Goal: Check status: Check status

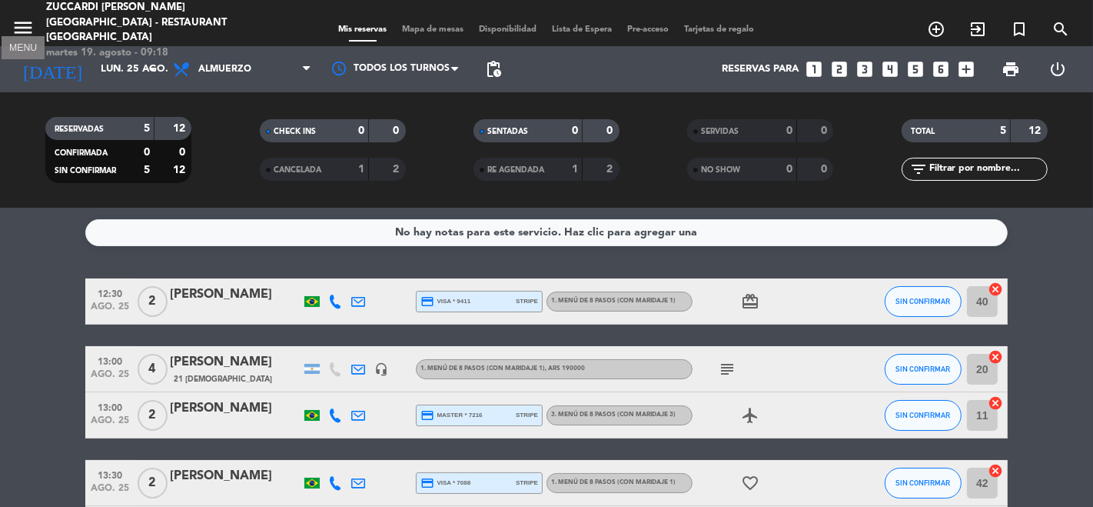
click at [30, 21] on icon "menu" at bounding box center [23, 27] width 23 height 23
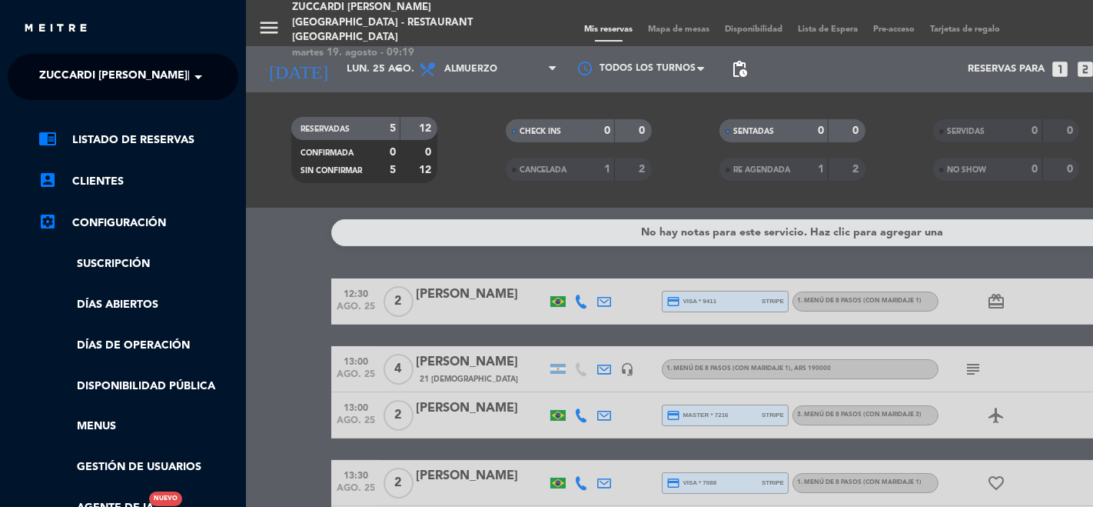
click at [261, 103] on div "menu Zuccardi [PERSON_NAME][GEOGRAPHIC_DATA] - Restaurant [GEOGRAPHIC_DATA] [DA…" at bounding box center [792, 253] width 1093 height 507
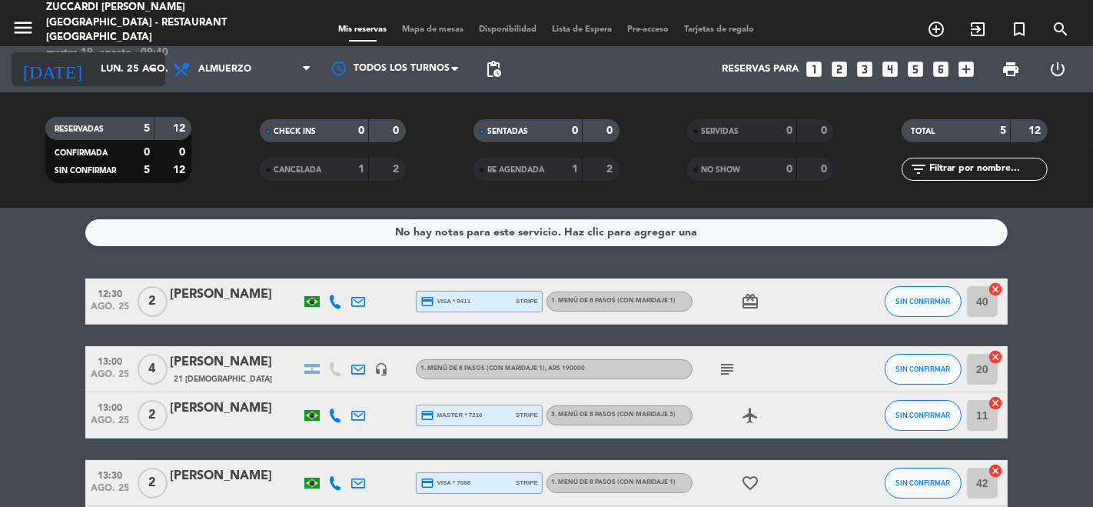
click at [86, 82] on div "[DATE] [DATE] arrow_drop_down" at bounding box center [89, 69] width 154 height 34
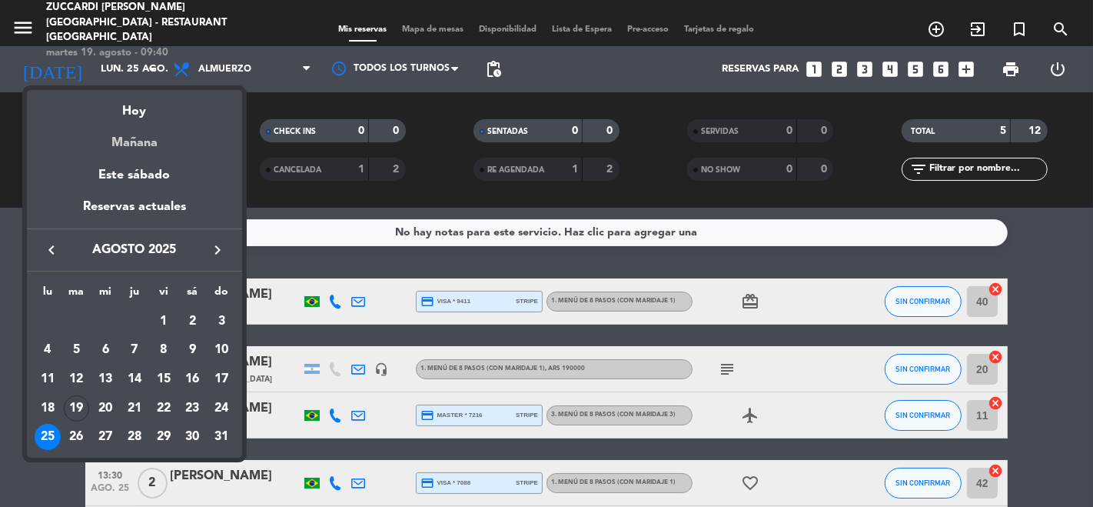
click at [145, 121] on div "Mañana" at bounding box center [134, 137] width 215 height 32
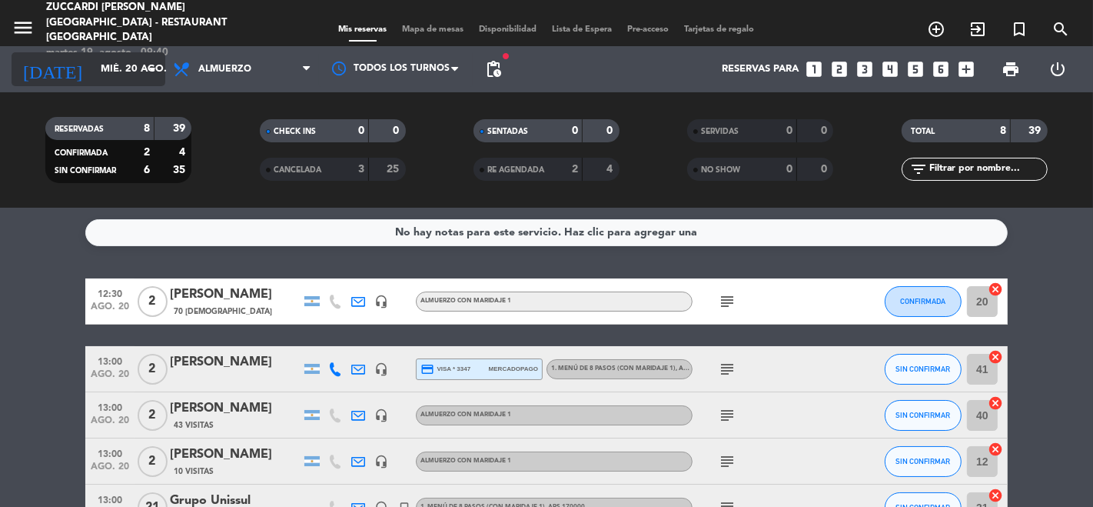
click at [95, 78] on input "mié. 20 ago." at bounding box center [160, 69] width 134 height 28
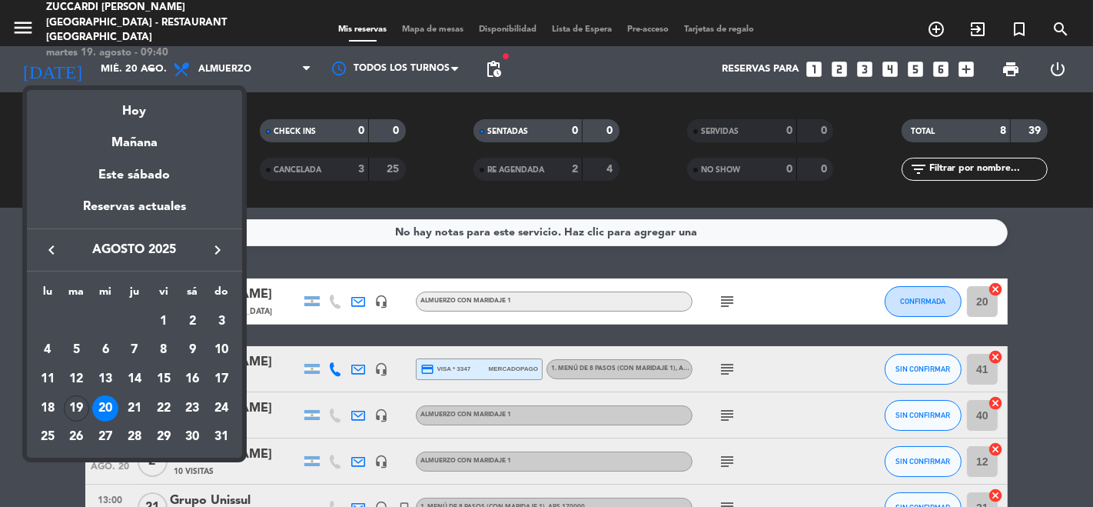
click at [31, 12] on div at bounding box center [546, 253] width 1093 height 507
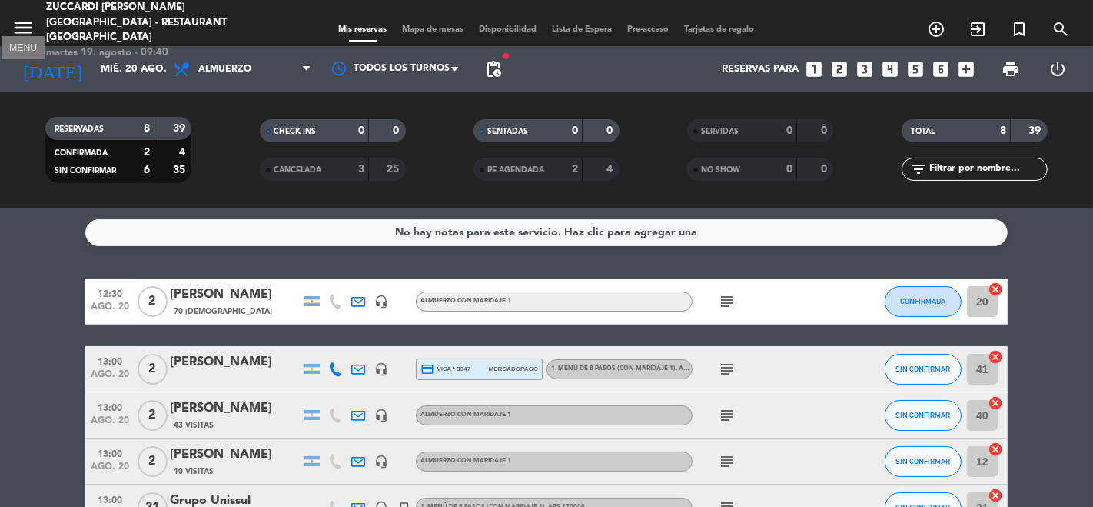
click at [32, 18] on icon "menu" at bounding box center [23, 27] width 23 height 23
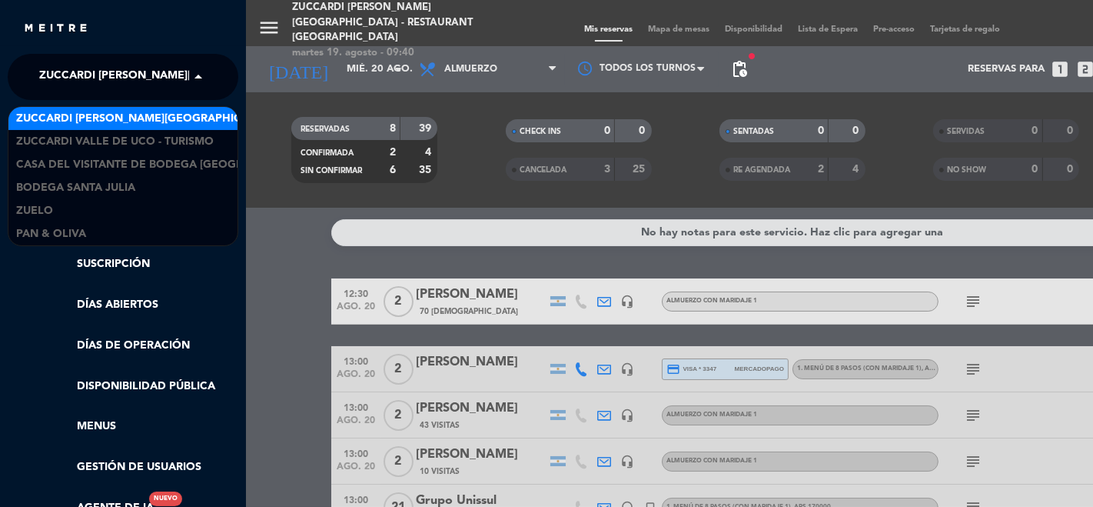
click at [82, 66] on span "Zuccardi [PERSON_NAME][GEOGRAPHIC_DATA] - Restaurant [GEOGRAPHIC_DATA]" at bounding box center [268, 77] width 458 height 32
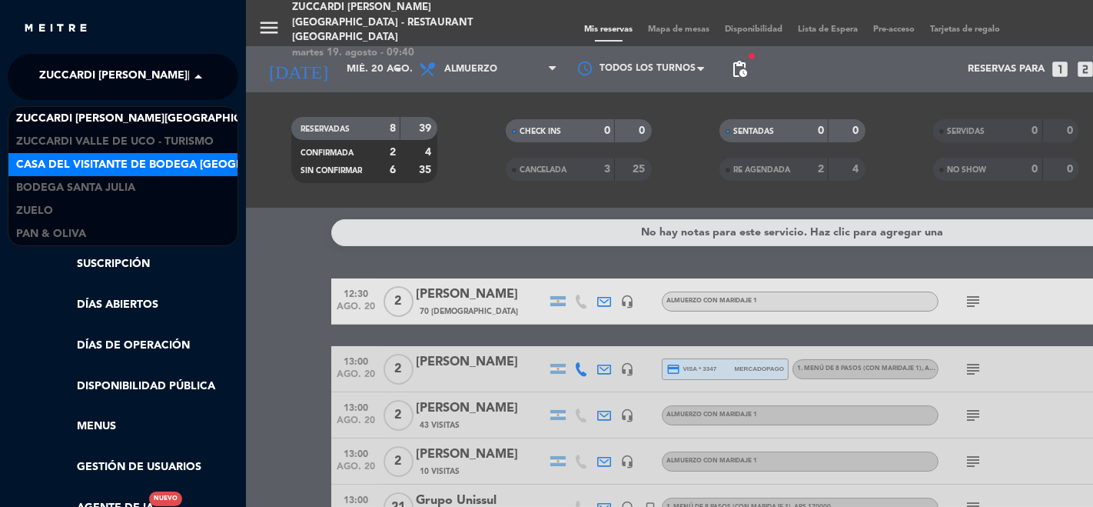
click at [115, 159] on span "Casa del Visitante de Bodega [GEOGRAPHIC_DATA][PERSON_NAME]" at bounding box center [209, 165] width 387 height 18
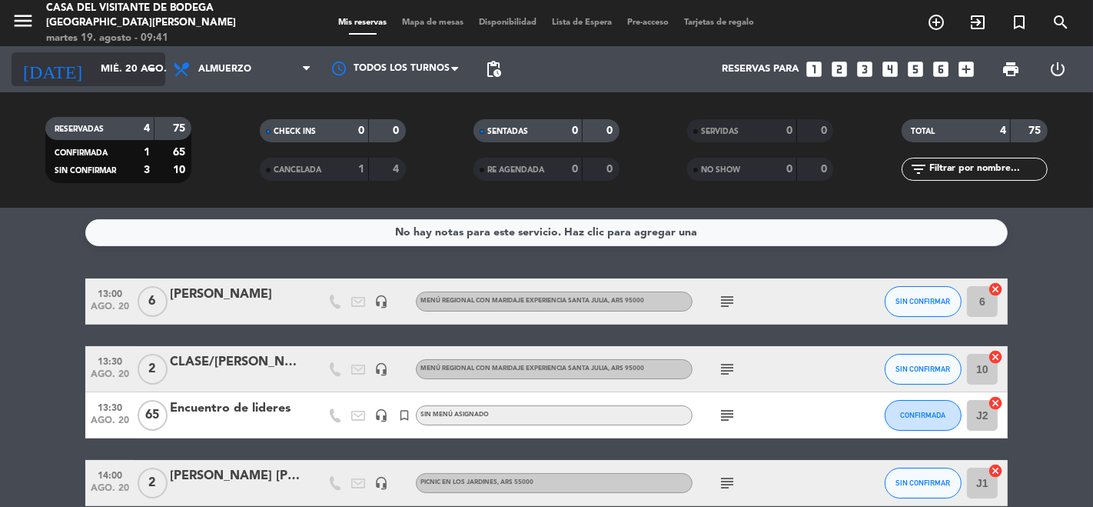
click at [125, 75] on input "mié. 20 ago." at bounding box center [160, 69] width 134 height 28
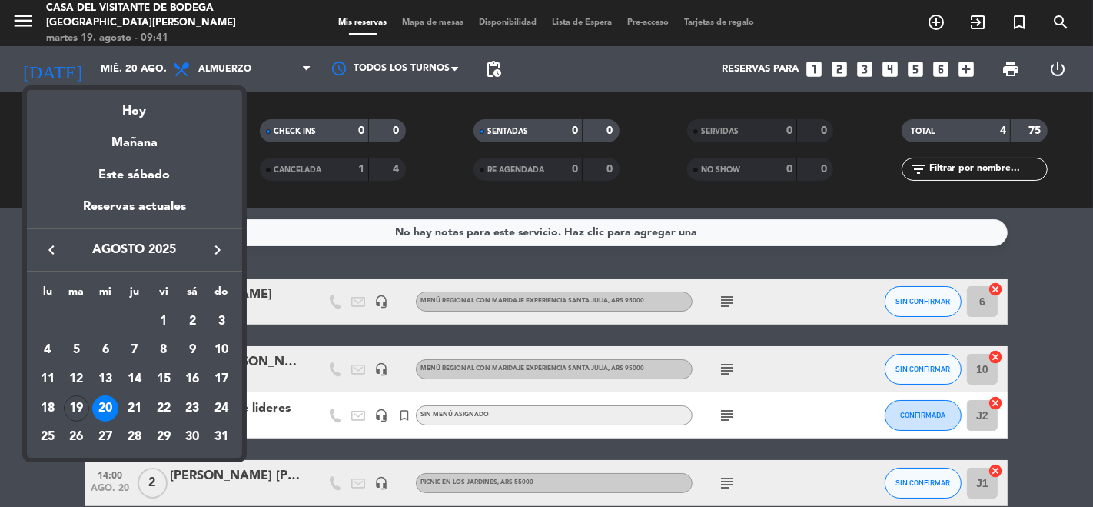
click at [152, 115] on div "Hoy" at bounding box center [134, 106] width 215 height 32
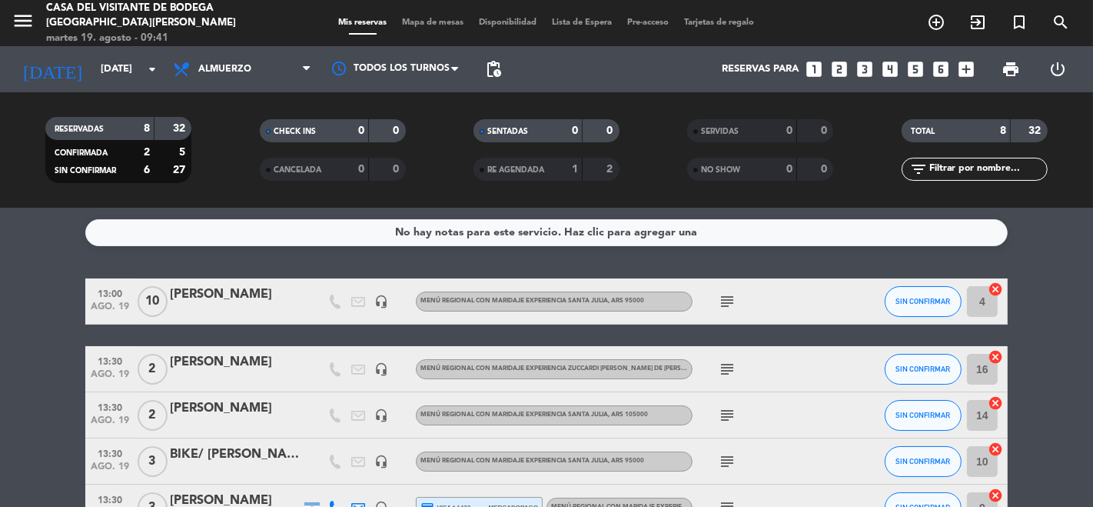
click at [723, 291] on div "subject" at bounding box center [762, 300] width 138 height 45
click at [723, 299] on icon "subject" at bounding box center [727, 301] width 18 height 18
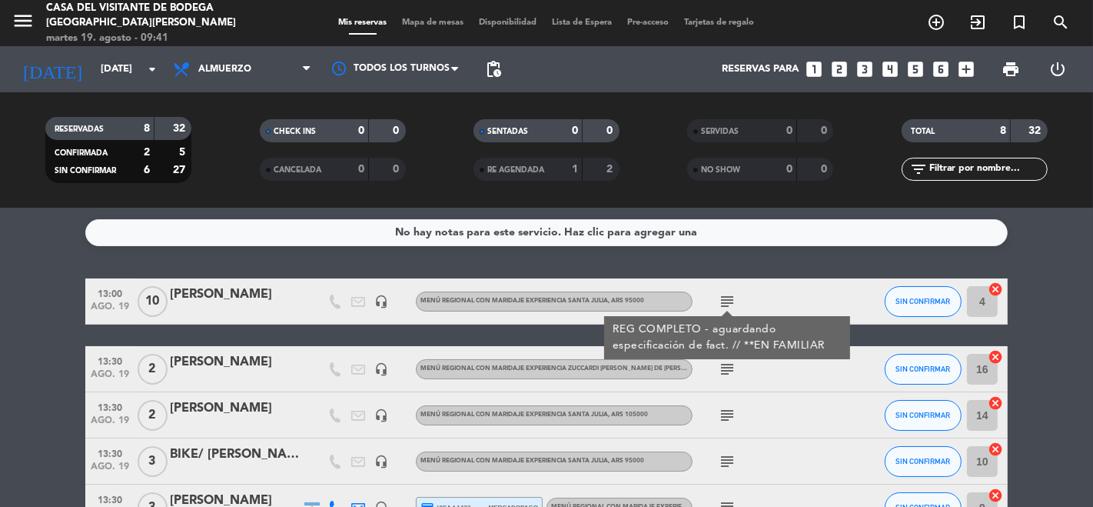
click at [723, 299] on icon "subject" at bounding box center [727, 301] width 18 height 18
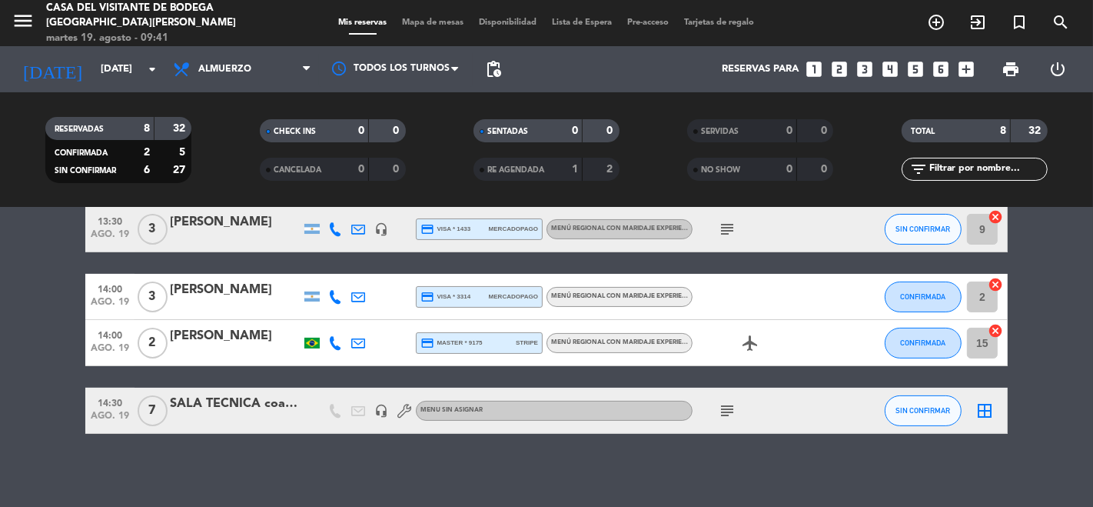
scroll to position [281, 0]
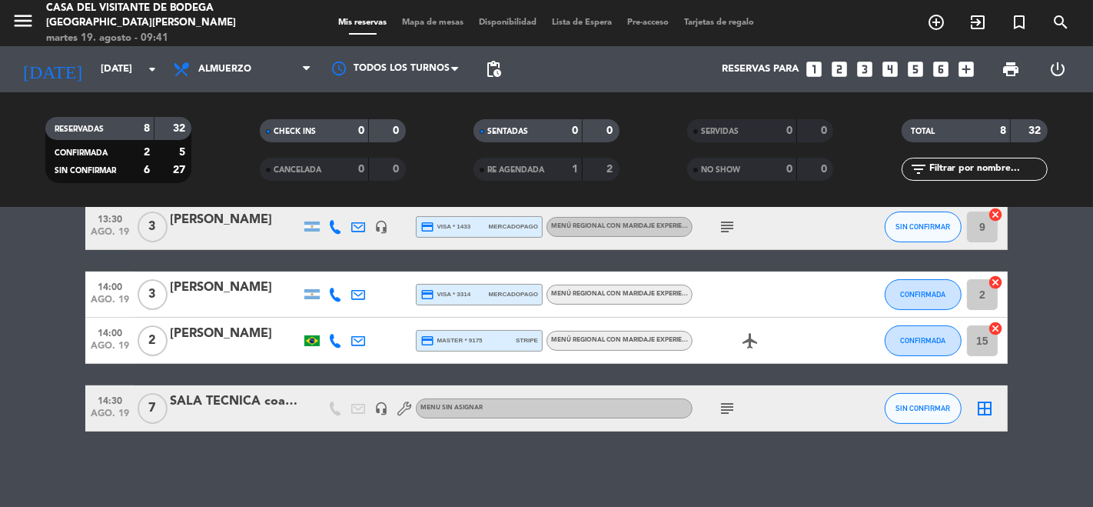
click at [727, 408] on icon "subject" at bounding box center [727, 408] width 18 height 18
click at [727, 409] on icon "subject" at bounding box center [727, 408] width 18 height 18
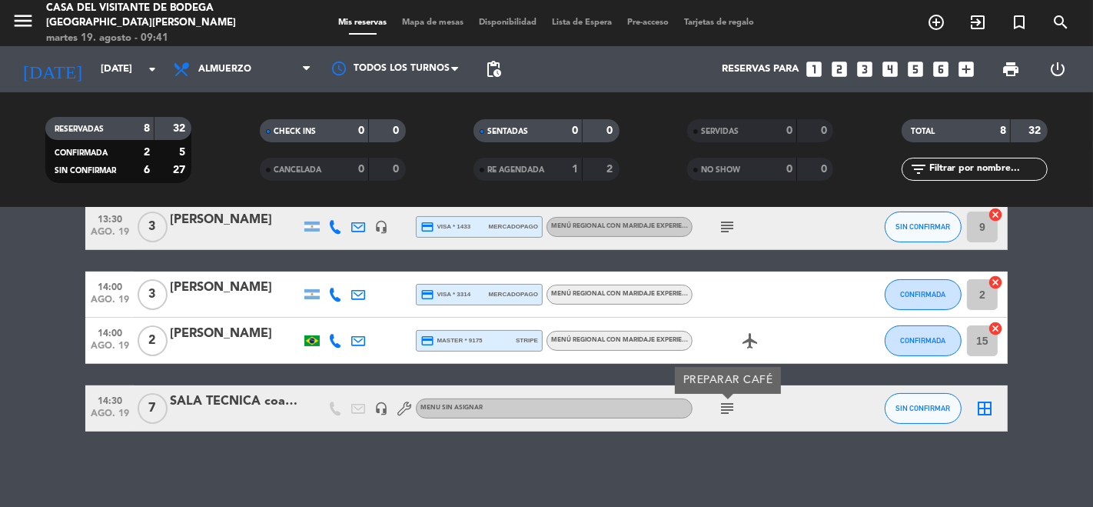
click at [727, 409] on icon "subject" at bounding box center [727, 408] width 18 height 18
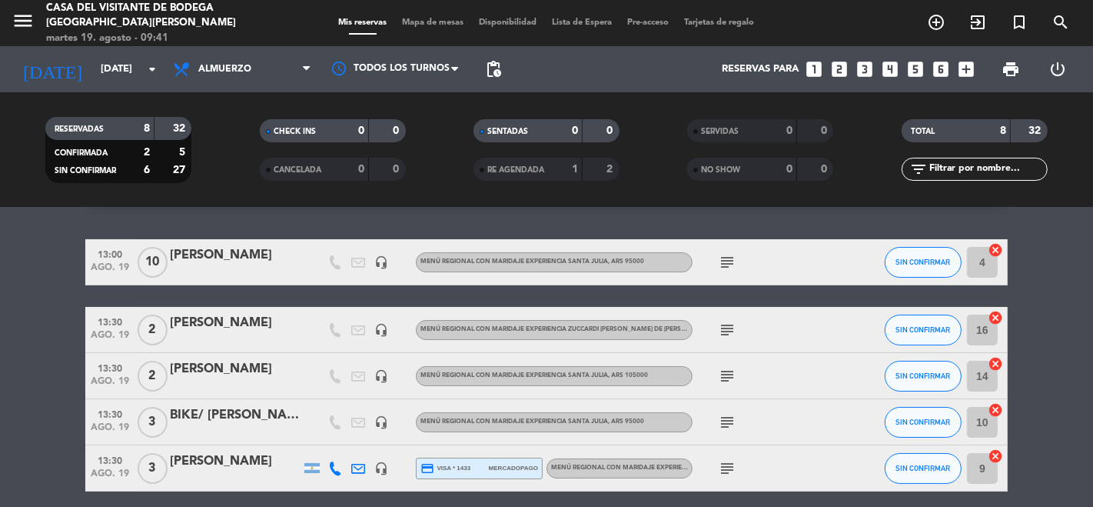
scroll to position [0, 0]
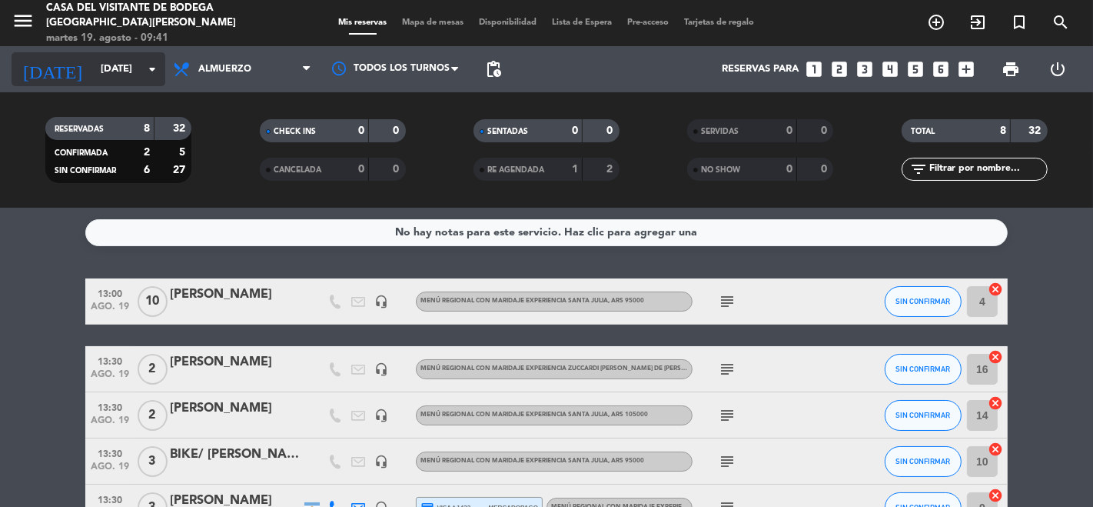
click at [93, 62] on input "[DATE]" at bounding box center [160, 69] width 134 height 28
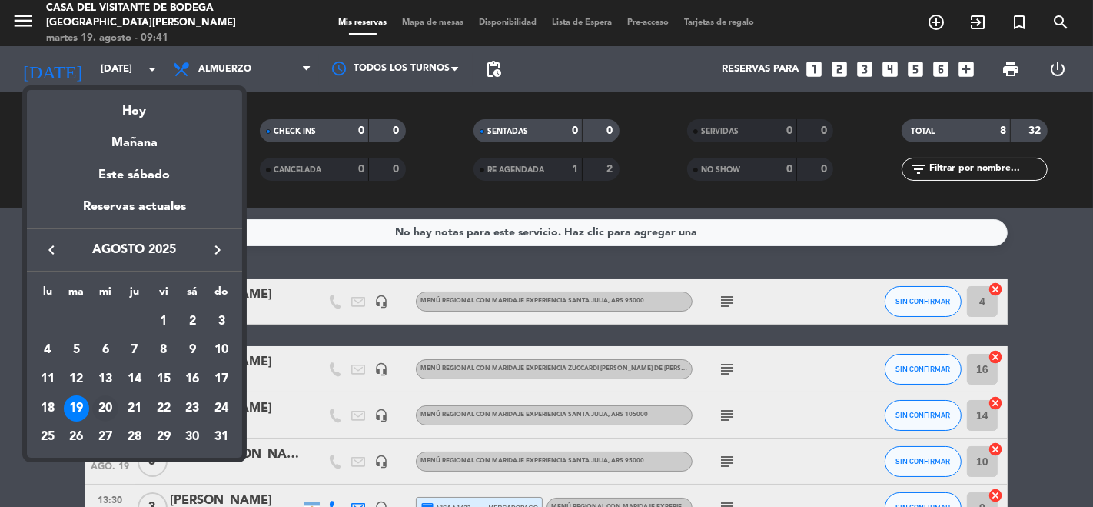
click at [115, 402] on div "20" at bounding box center [105, 408] width 26 height 26
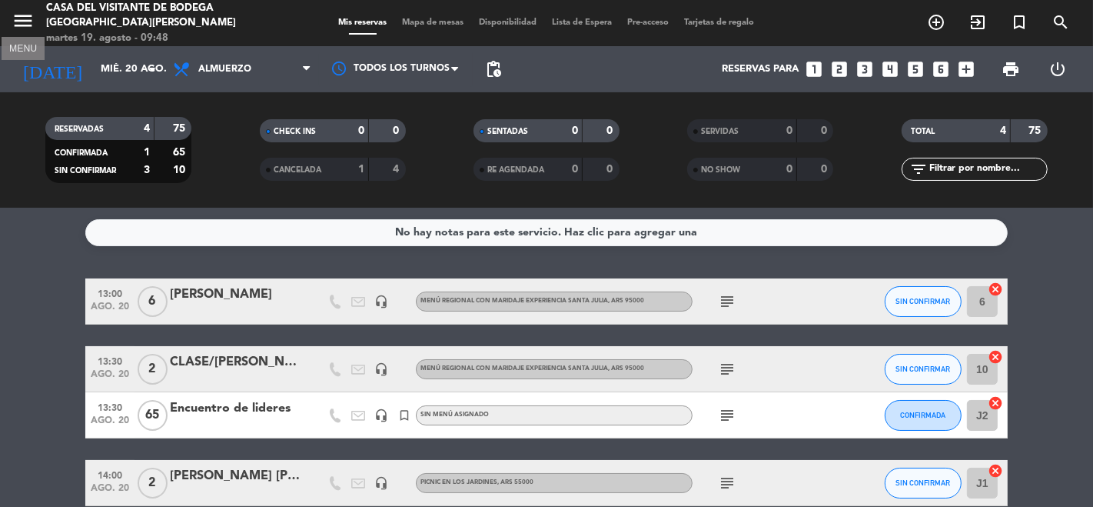
click at [14, 23] on icon "menu" at bounding box center [23, 20] width 23 height 23
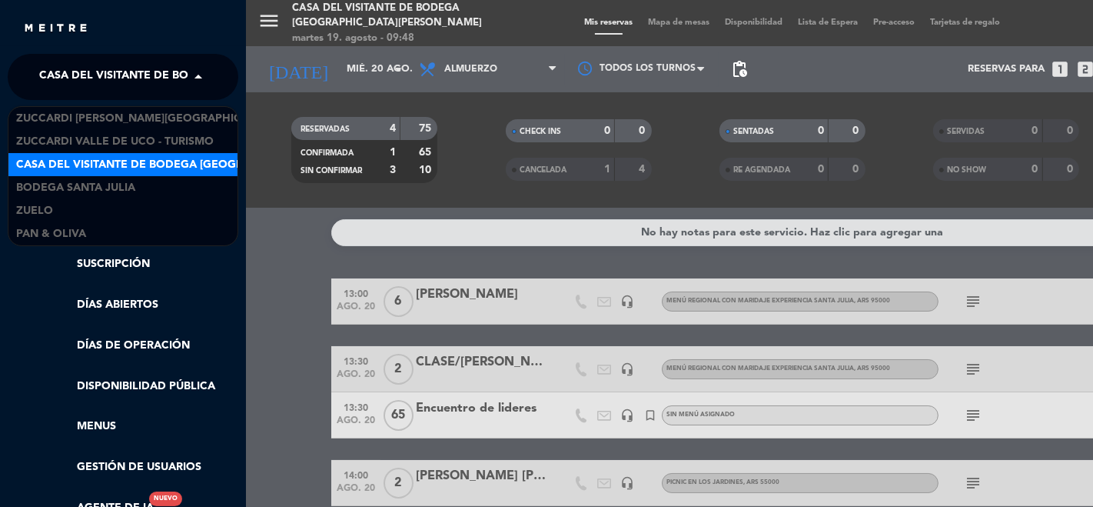
click at [56, 65] on span "Casa del Visitante de Bodega [GEOGRAPHIC_DATA][PERSON_NAME]" at bounding box center [232, 77] width 387 height 32
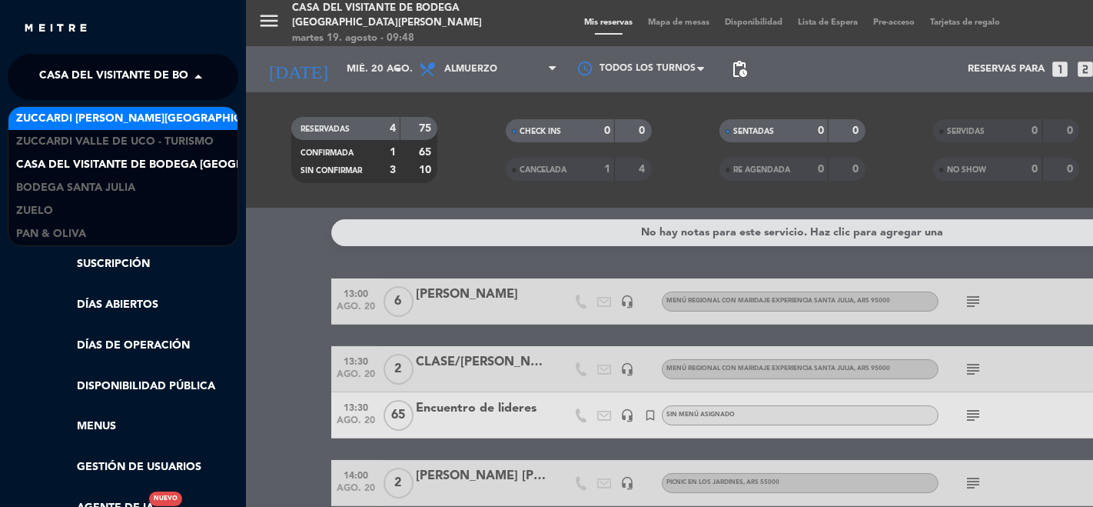
click at [72, 113] on span "Zuccardi [PERSON_NAME][GEOGRAPHIC_DATA] - Restaurant [GEOGRAPHIC_DATA]" at bounding box center [245, 119] width 458 height 18
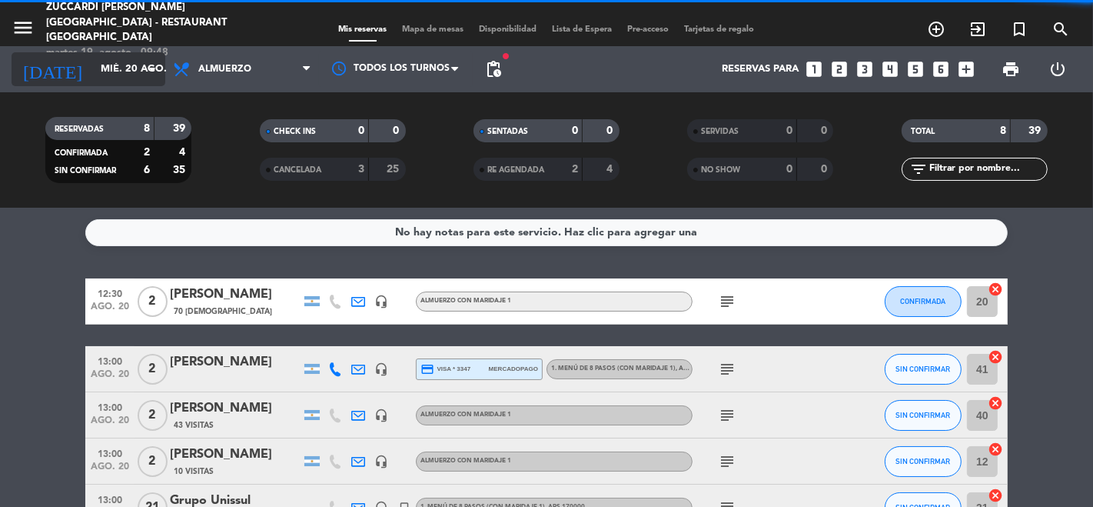
click at [101, 82] on div "[DATE] [DATE] arrow_drop_down" at bounding box center [89, 69] width 154 height 34
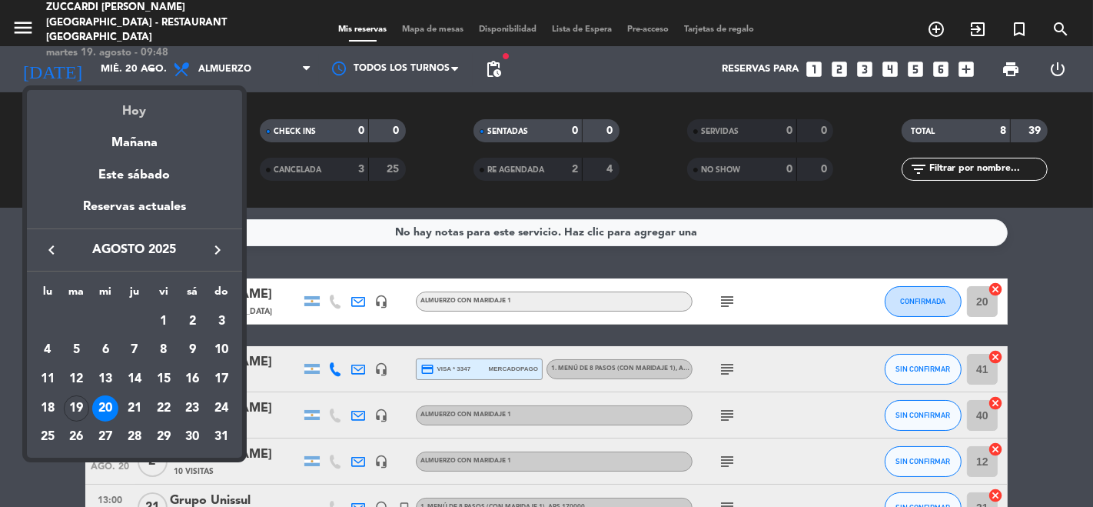
click at [144, 114] on div "Hoy" at bounding box center [134, 106] width 215 height 32
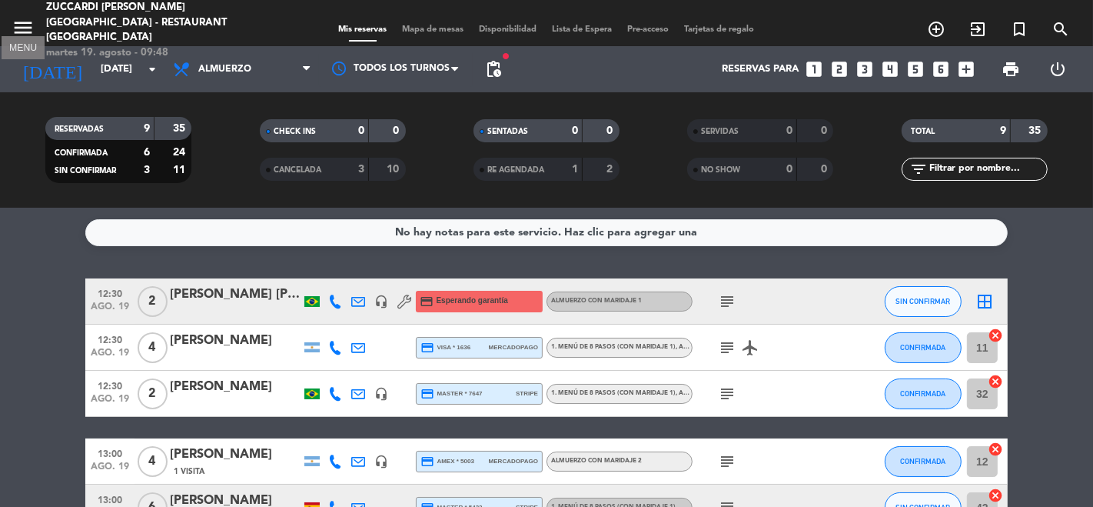
click at [28, 21] on icon "menu" at bounding box center [23, 27] width 23 height 23
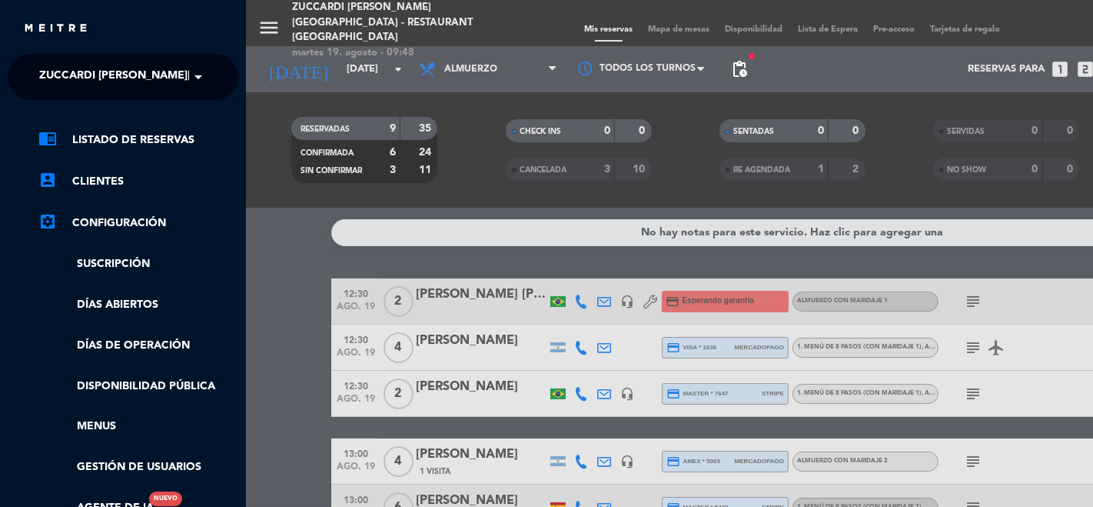
click at [65, 75] on span "Zuccardi [PERSON_NAME][GEOGRAPHIC_DATA] - Restaurant [GEOGRAPHIC_DATA]" at bounding box center [268, 77] width 458 height 32
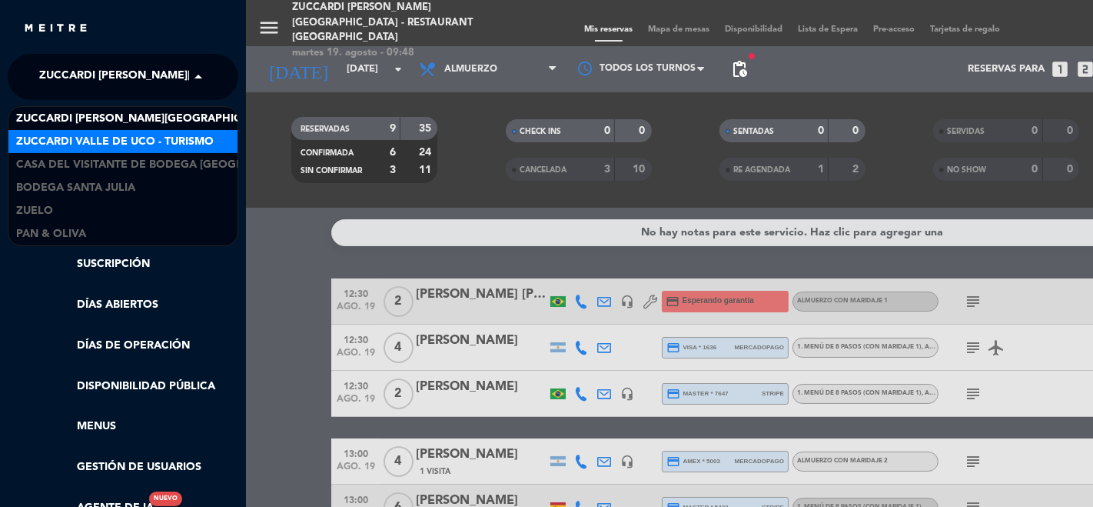
click at [103, 133] on span "Zuccardi Valle de Uco - Turismo" at bounding box center [115, 142] width 198 height 18
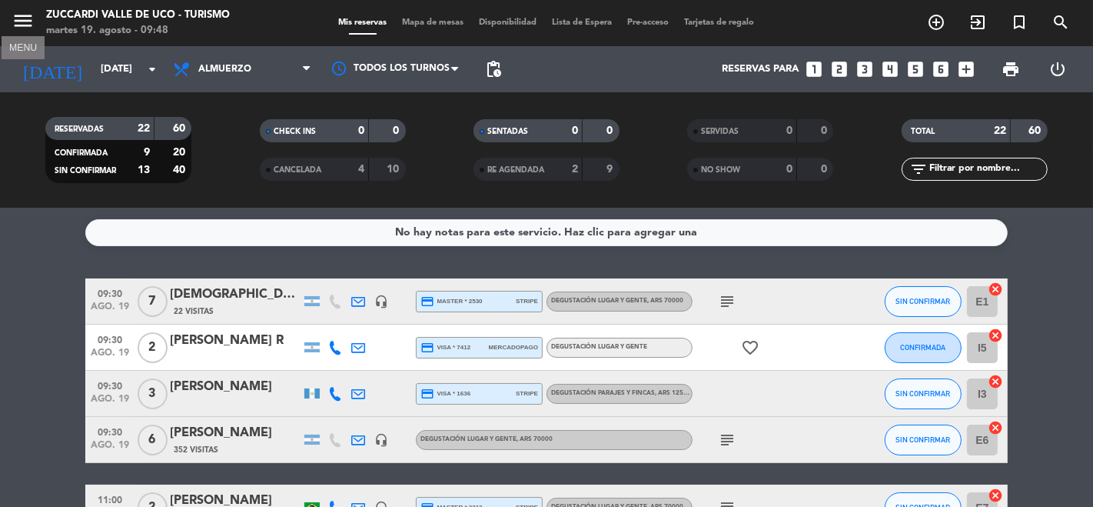
click at [15, 21] on icon "menu" at bounding box center [23, 20] width 23 height 23
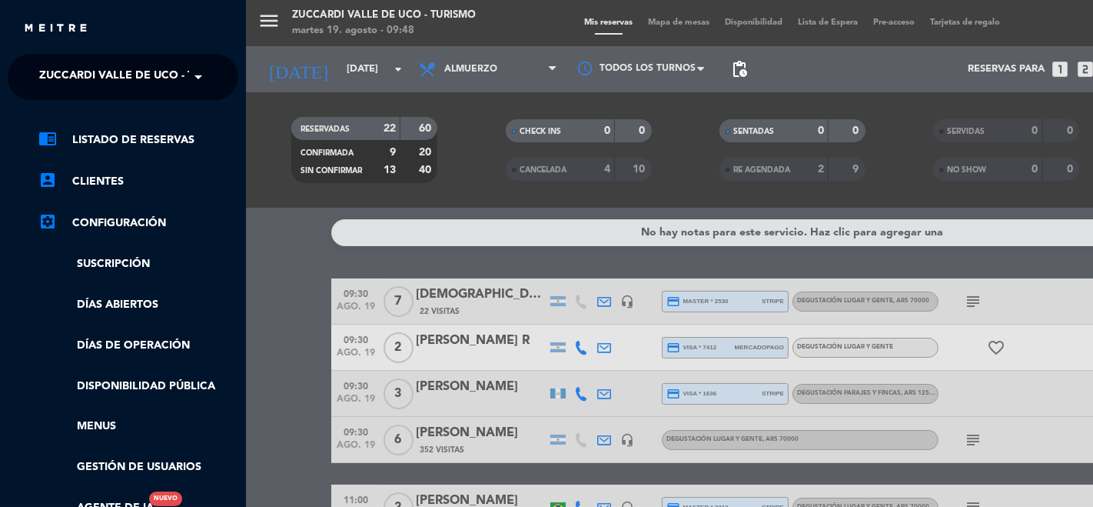
click at [72, 60] on ng-select "× Zuccardi [PERSON_NAME][GEOGRAPHIC_DATA] - Turismo ×" at bounding box center [123, 77] width 231 height 46
click at [84, 67] on span "Zuccardi Valle de Uco - Turismo" at bounding box center [138, 77] width 198 height 32
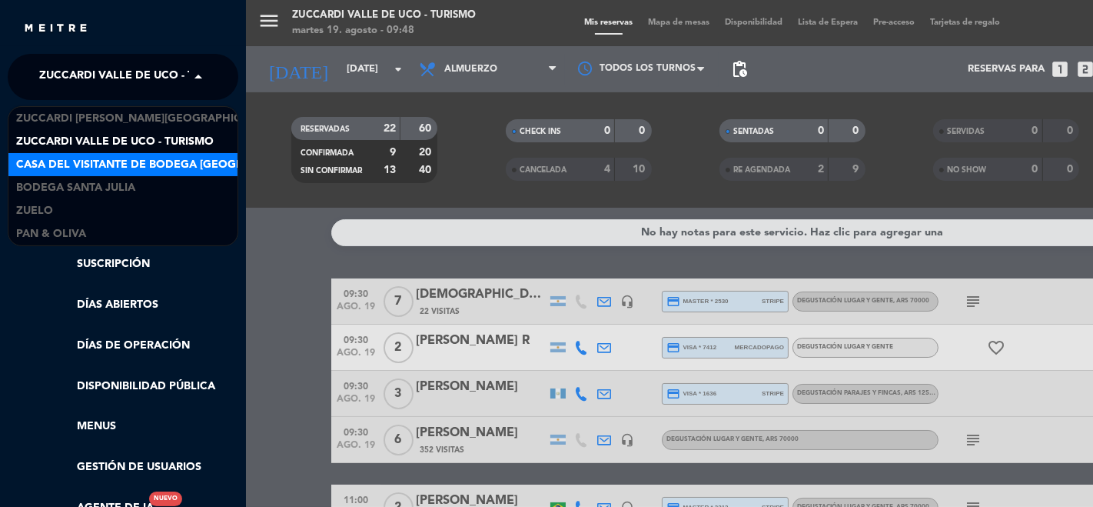
click at [83, 159] on span "Casa del Visitante de Bodega [GEOGRAPHIC_DATA][PERSON_NAME]" at bounding box center [209, 165] width 387 height 18
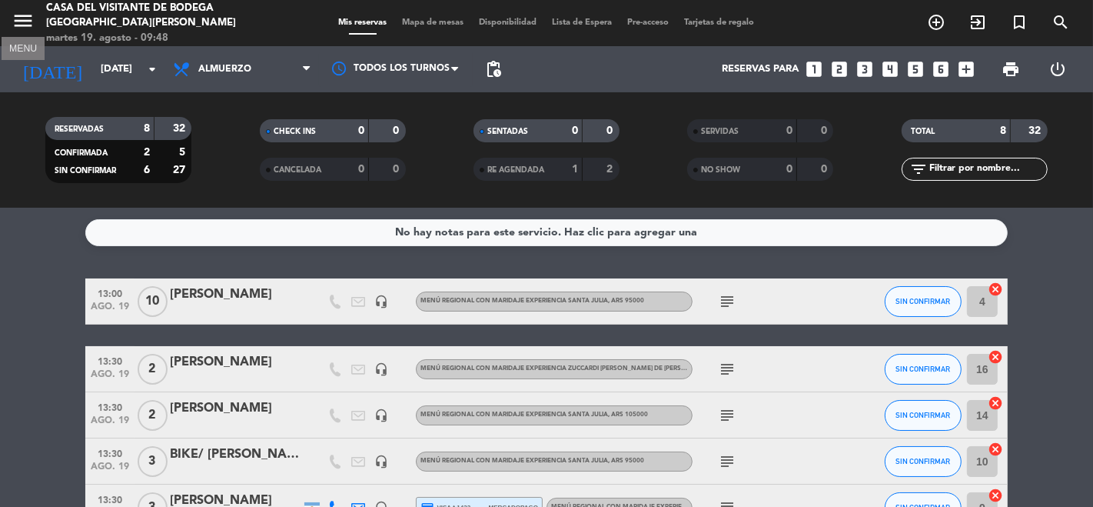
click at [17, 18] on icon "menu" at bounding box center [23, 20] width 23 height 23
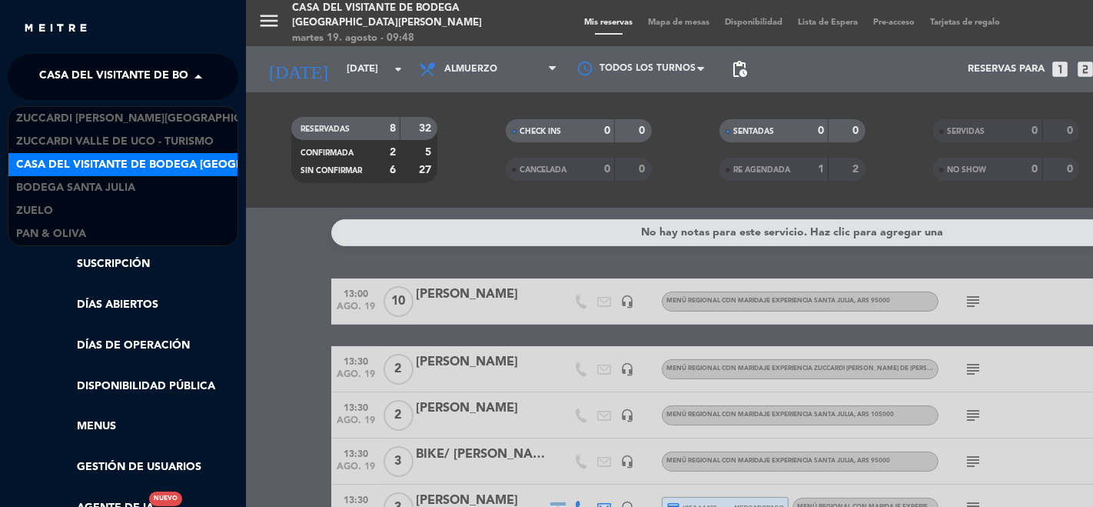
click at [118, 78] on span "Casa del Visitante de Bodega [GEOGRAPHIC_DATA][PERSON_NAME]" at bounding box center [232, 77] width 387 height 32
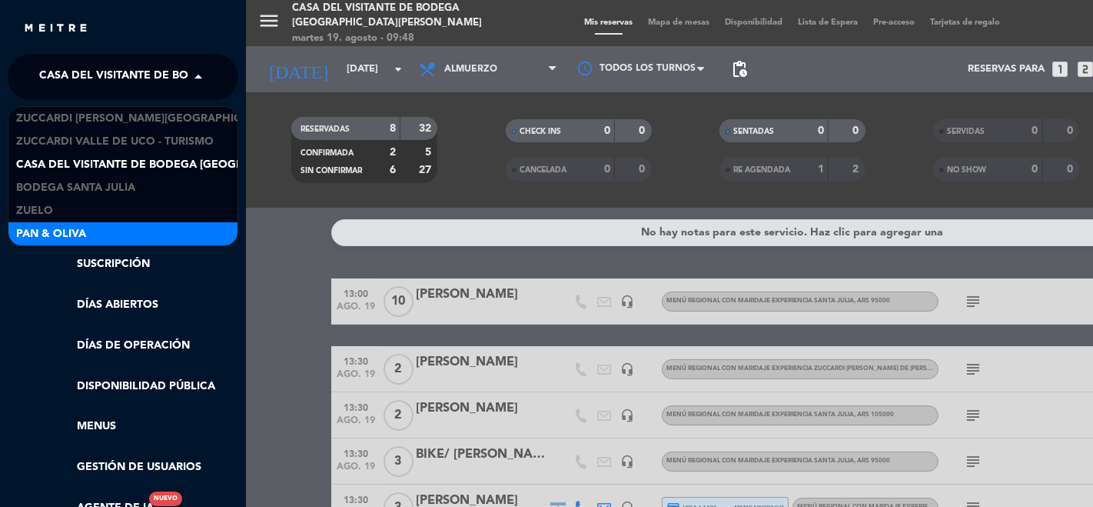
click at [62, 229] on span "Pan & Oliva" at bounding box center [51, 234] width 70 height 18
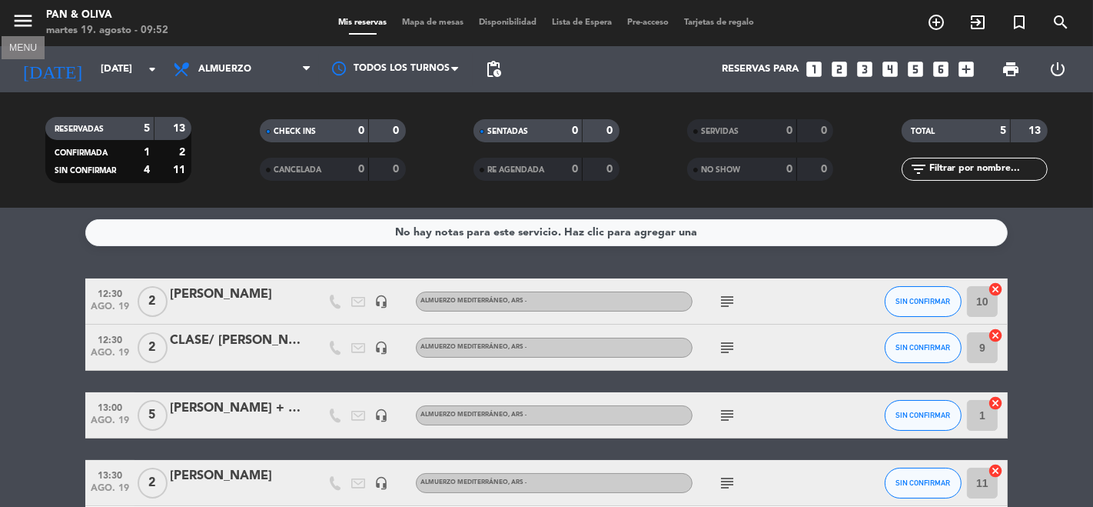
click at [24, 25] on icon "menu" at bounding box center [23, 20] width 23 height 23
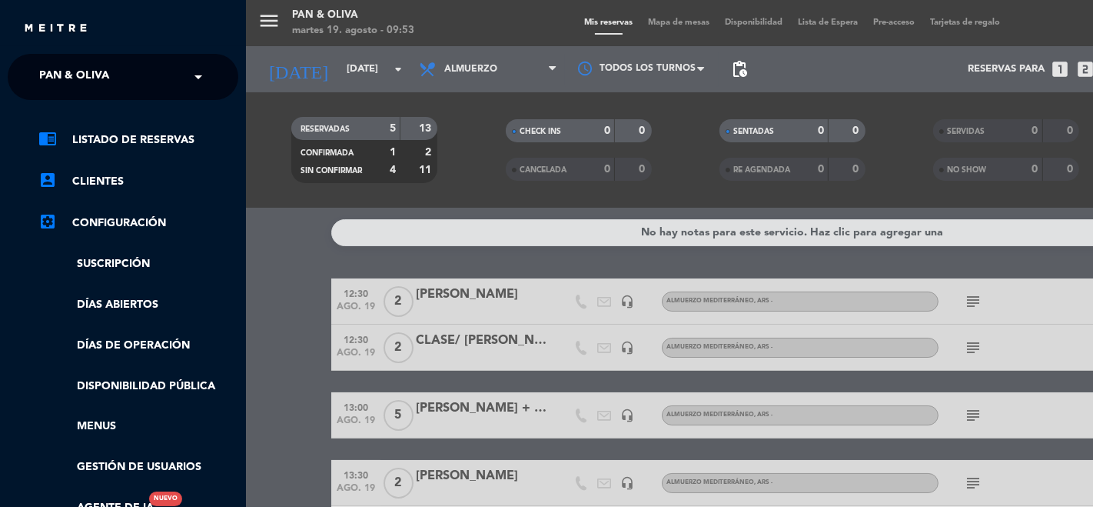
click at [87, 61] on span "Pan & Oliva" at bounding box center [74, 77] width 70 height 32
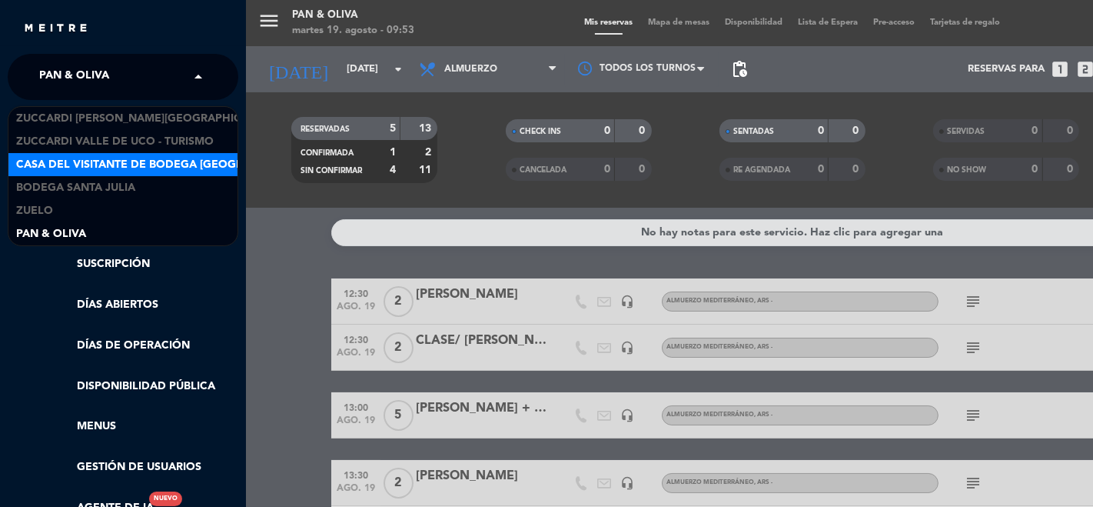
click at [140, 158] on span "Casa del Visitante de Bodega [GEOGRAPHIC_DATA][PERSON_NAME]" at bounding box center [209, 165] width 387 height 18
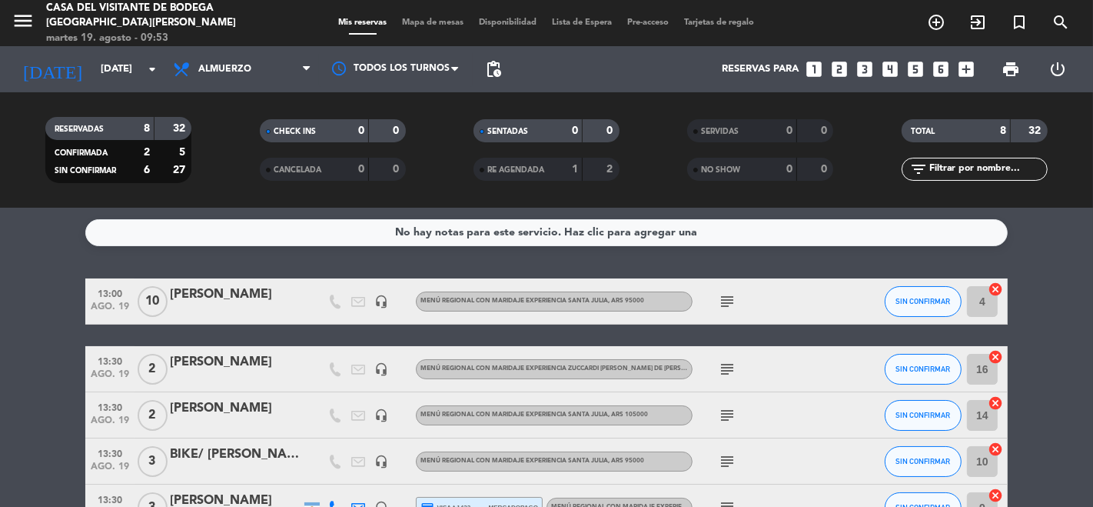
drag, startPoint x: 1023, startPoint y: 257, endPoint x: 1034, endPoint y: 331, distance: 74.6
click at [1034, 331] on div "No hay notas para este servicio. Haz clic para agregar una 13:00 [DATE] [PERSON…" at bounding box center [546, 357] width 1093 height 299
click at [93, 71] on input "[DATE]" at bounding box center [160, 69] width 134 height 28
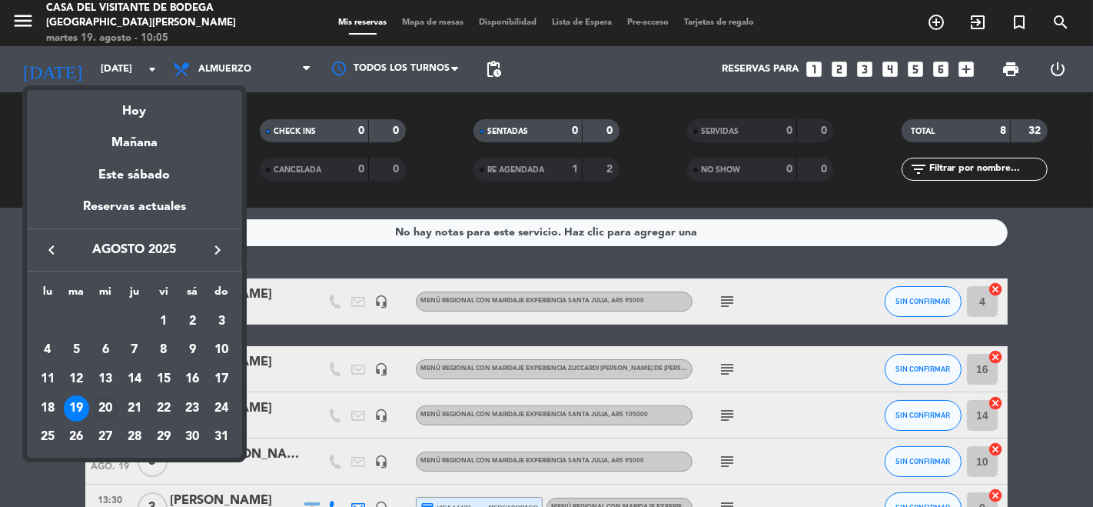
click at [105, 403] on div "20" at bounding box center [105, 408] width 26 height 26
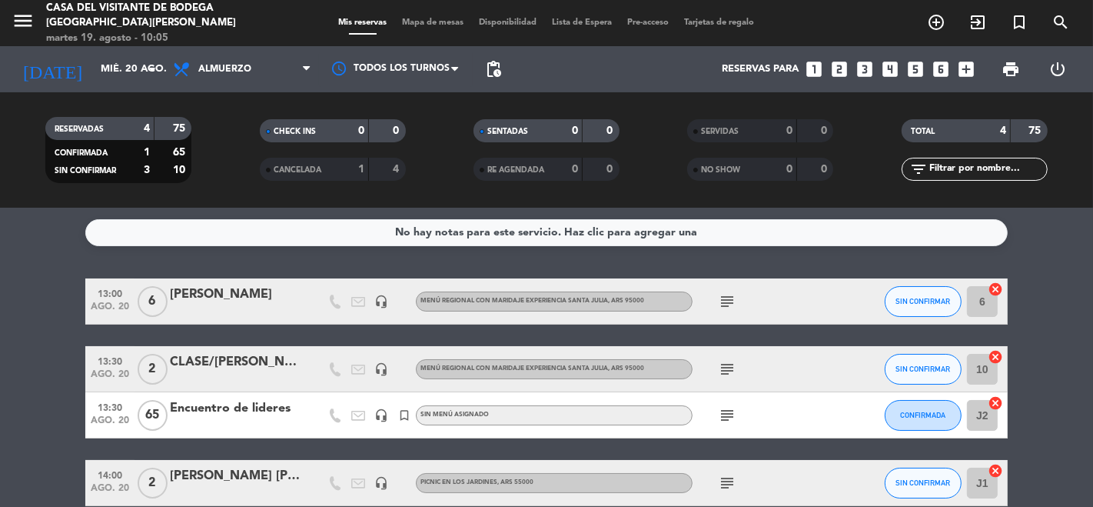
scroll to position [75, 0]
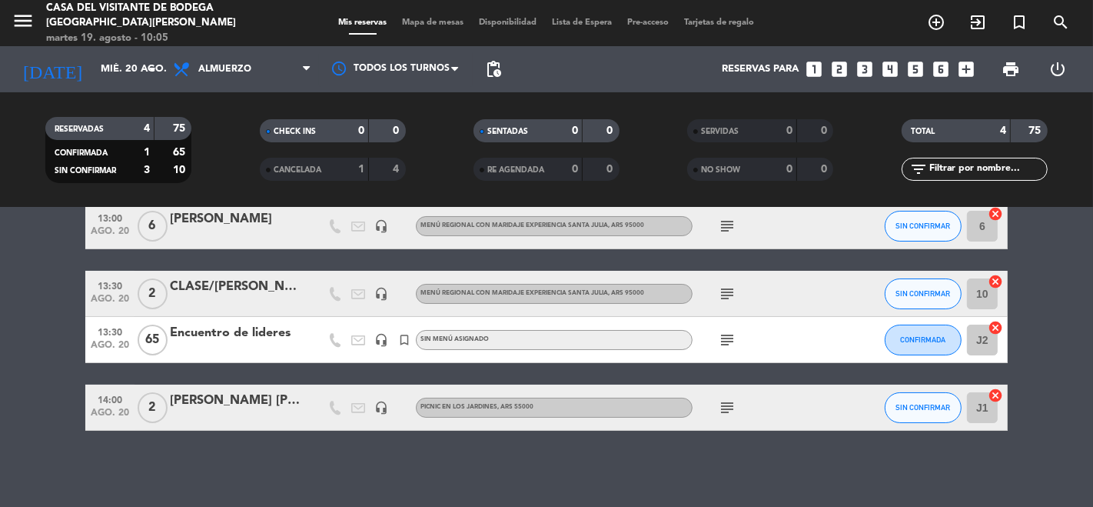
click at [726, 339] on icon "subject" at bounding box center [727, 340] width 18 height 18
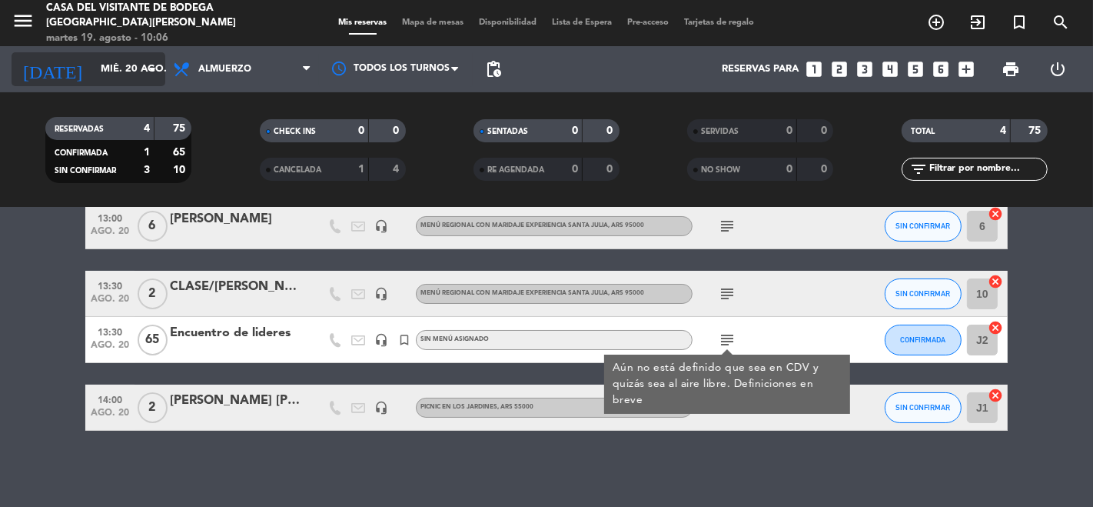
click at [130, 73] on input "mié. 20 ago." at bounding box center [160, 69] width 134 height 28
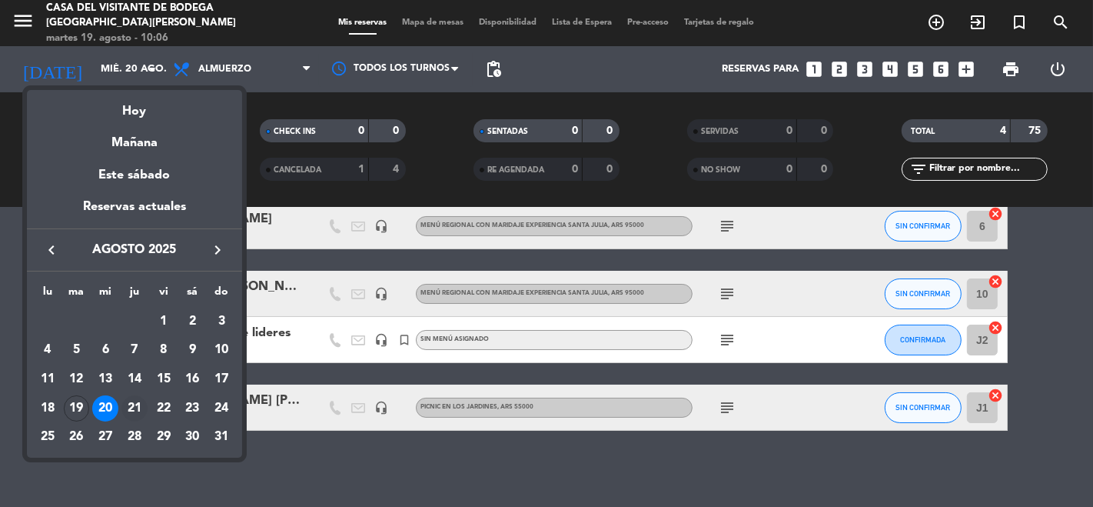
click at [138, 403] on div "21" at bounding box center [134, 408] width 26 height 26
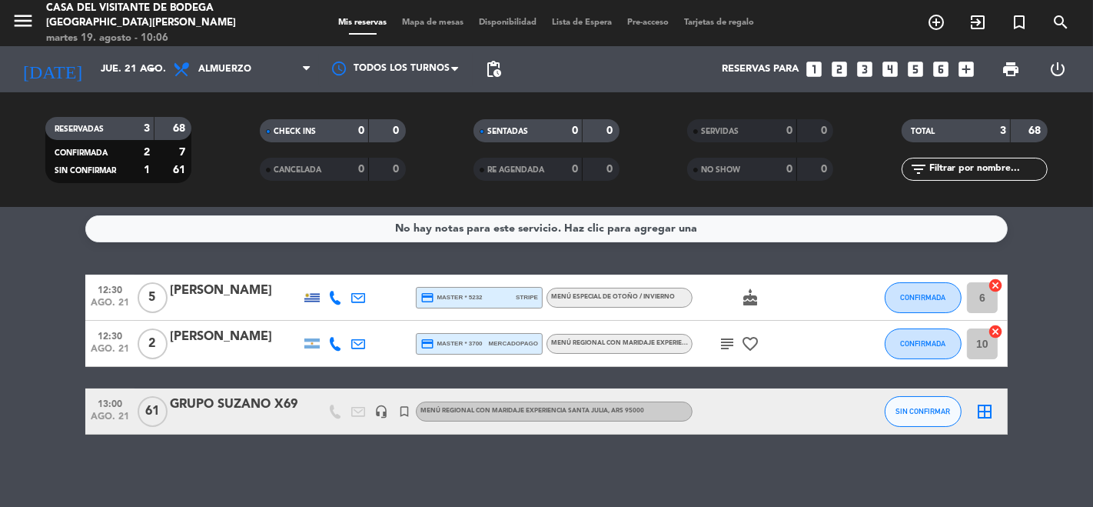
scroll to position [0, 0]
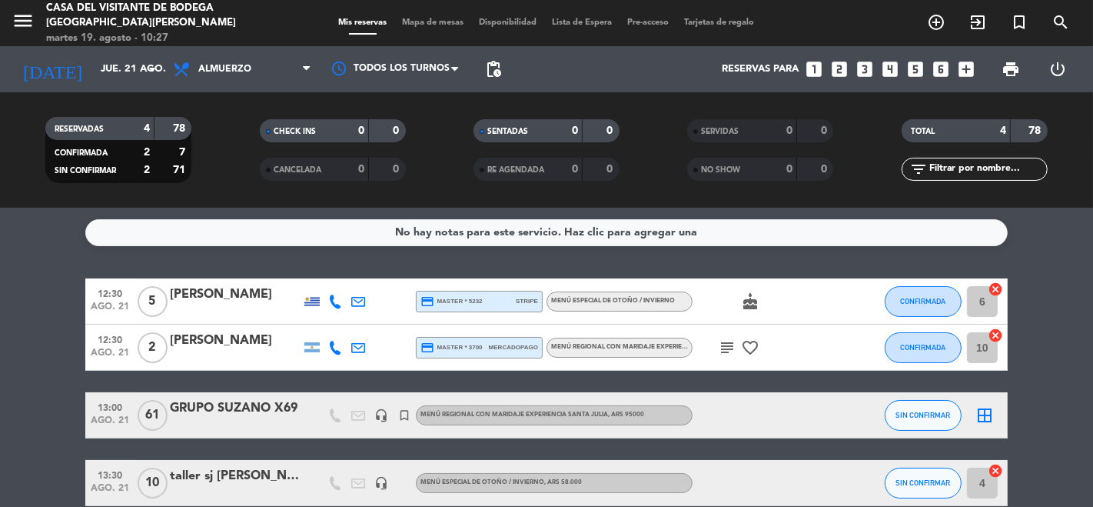
click at [28, 20] on icon "menu" at bounding box center [23, 20] width 23 height 23
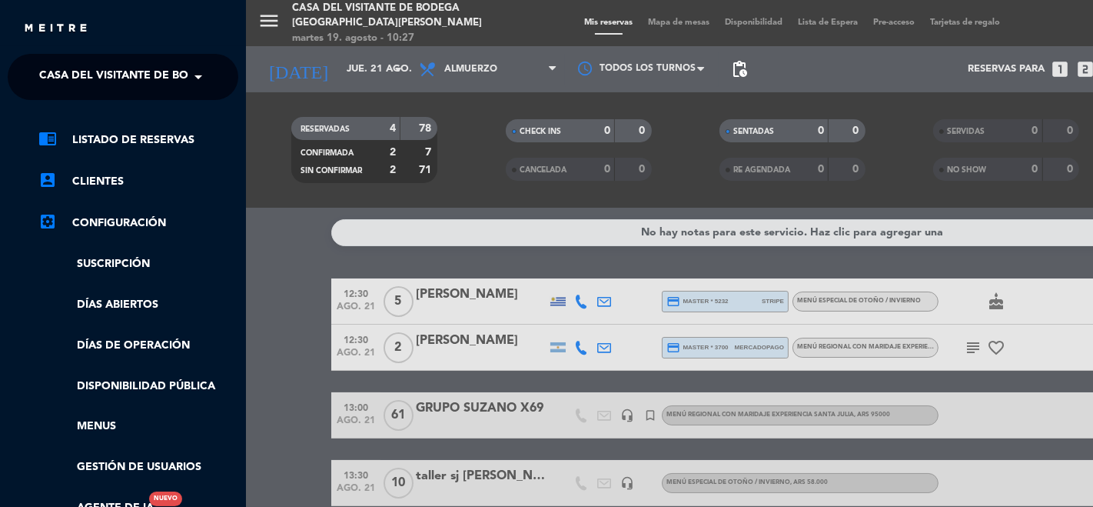
click at [52, 84] on span "Casa del Visitante de Bodega [GEOGRAPHIC_DATA][PERSON_NAME]" at bounding box center [232, 77] width 387 height 32
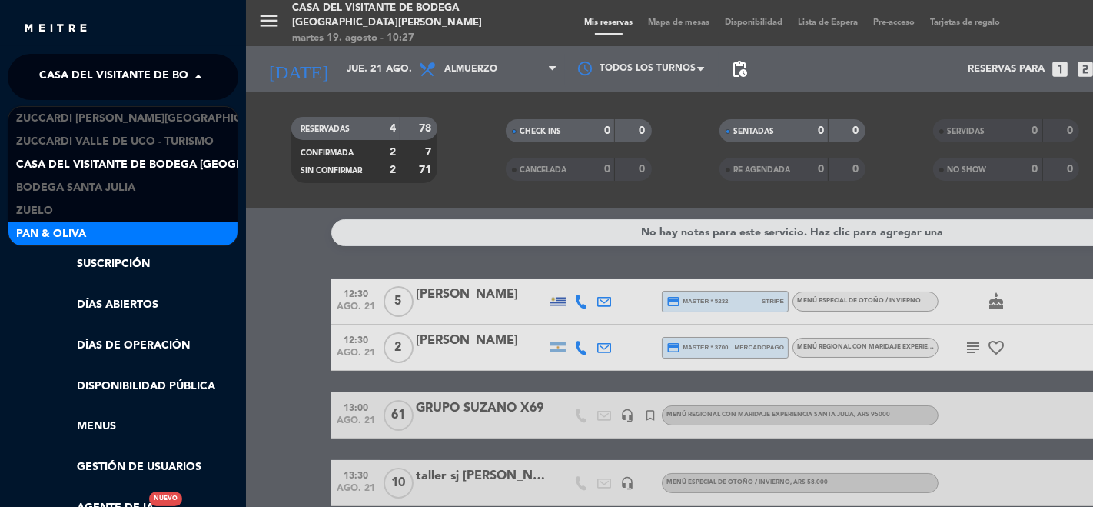
click at [114, 226] on div "Pan & Oliva" at bounding box center [122, 233] width 229 height 23
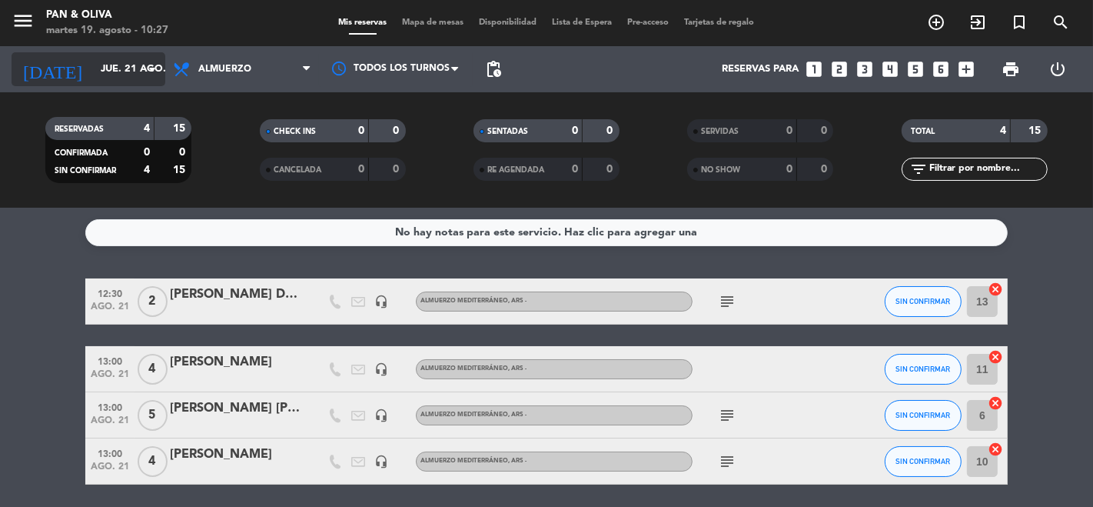
click at [93, 69] on input "jue. 21 ago." at bounding box center [160, 69] width 134 height 28
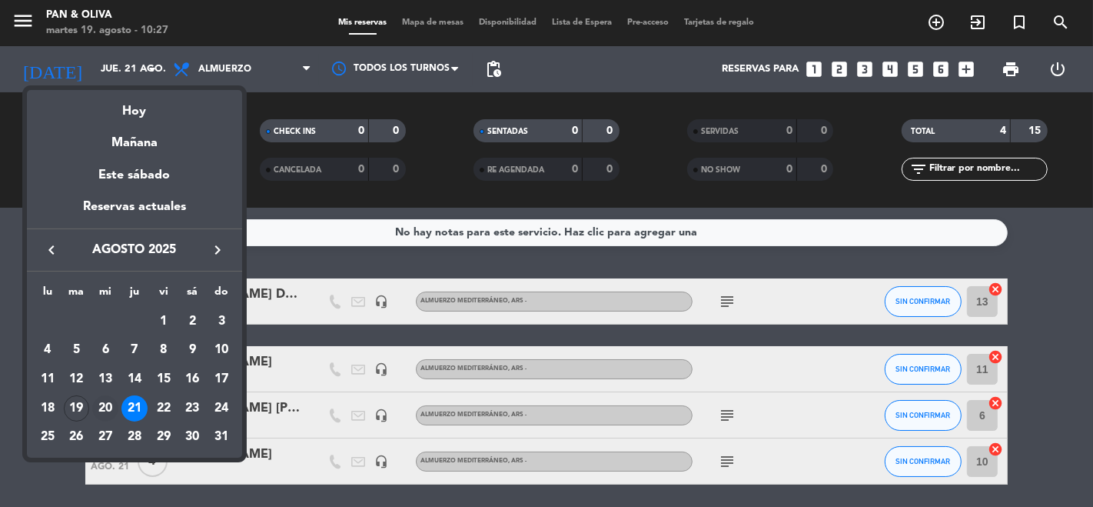
click at [111, 401] on div "20" at bounding box center [105, 408] width 26 height 26
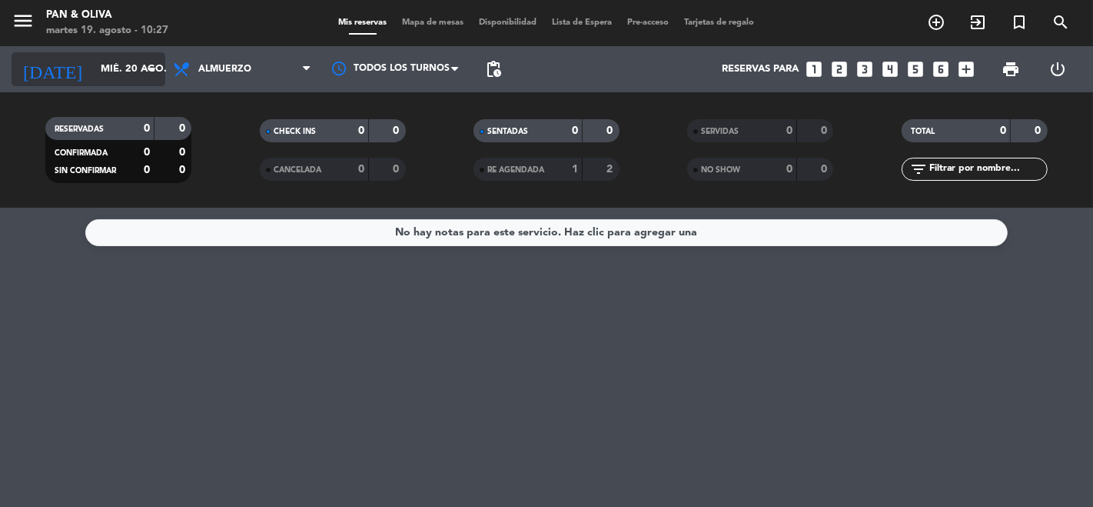
click at [93, 61] on input "mié. 20 ago." at bounding box center [160, 69] width 134 height 28
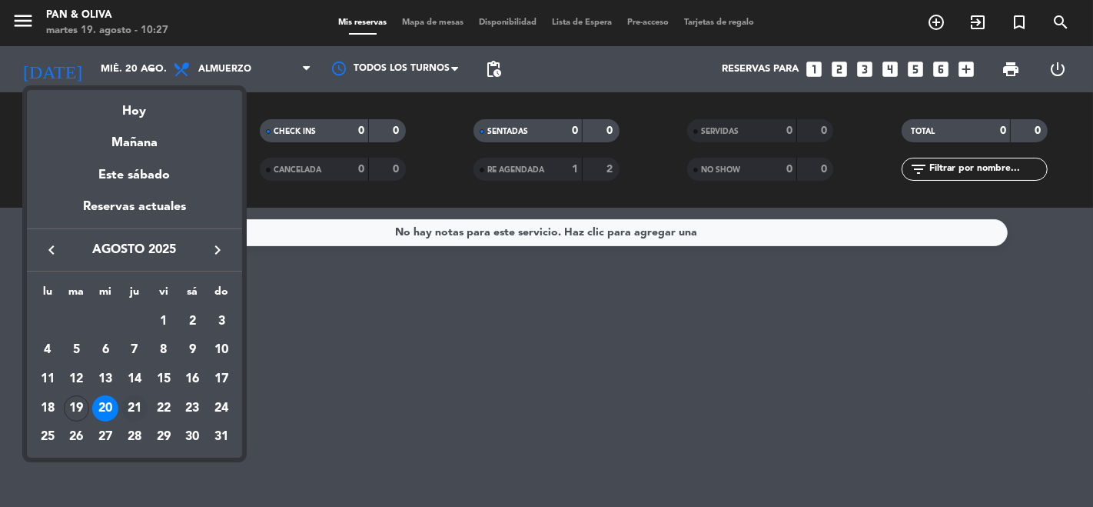
click at [138, 407] on div "21" at bounding box center [134, 408] width 26 height 26
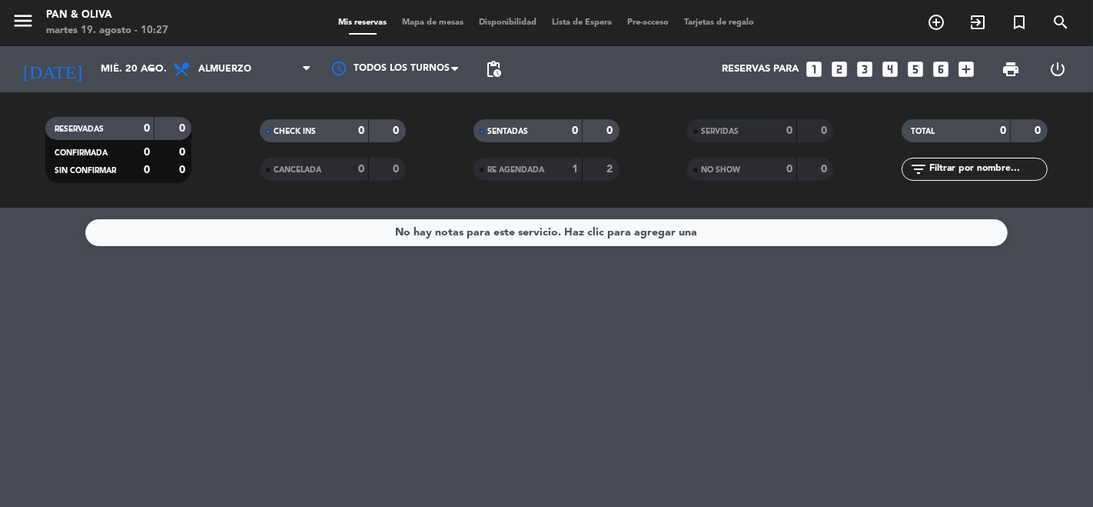
type input "jue. 21 ago."
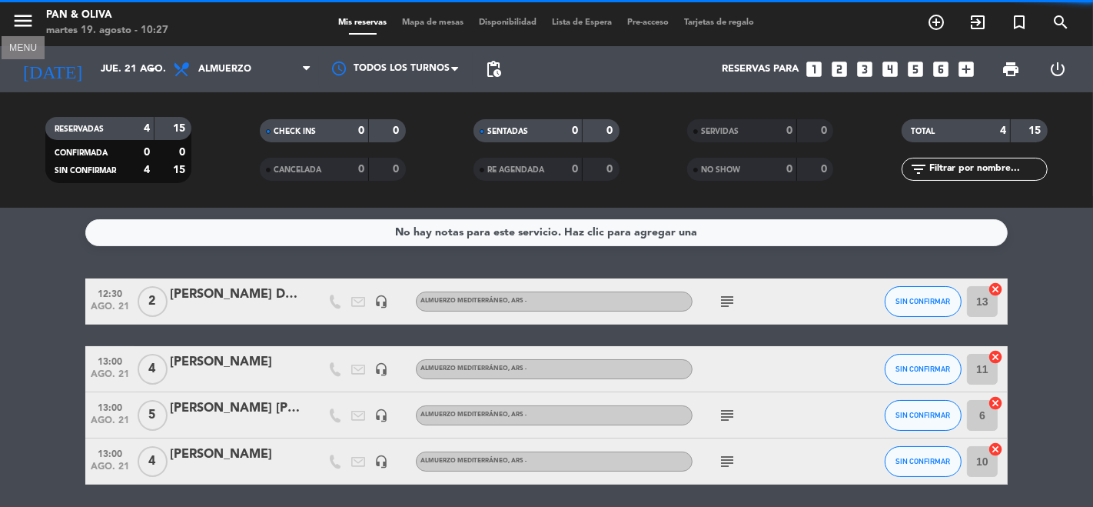
click at [31, 25] on icon "menu" at bounding box center [23, 20] width 23 height 23
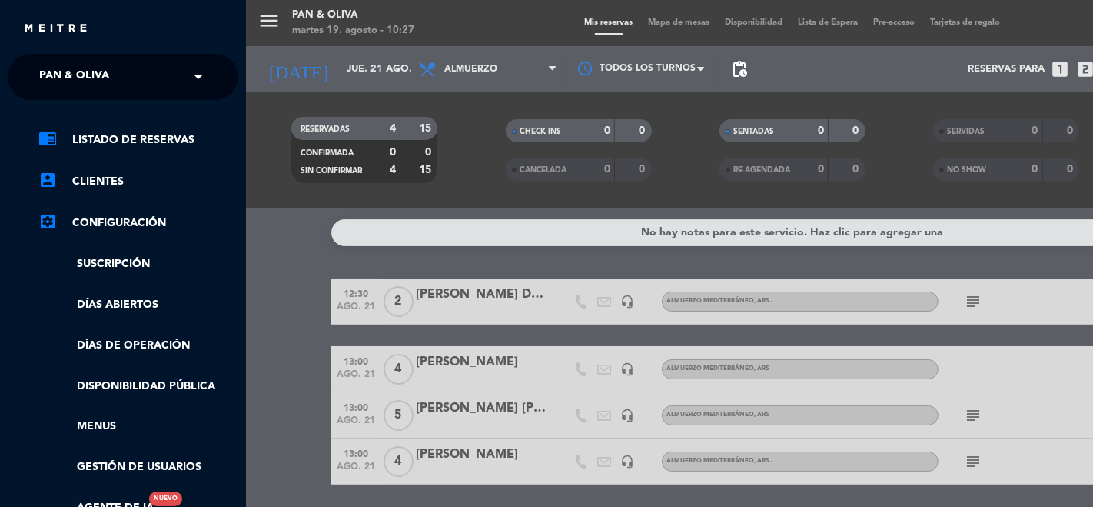
click at [124, 85] on div "× Pan & Oliva" at bounding box center [82, 77] width 99 height 32
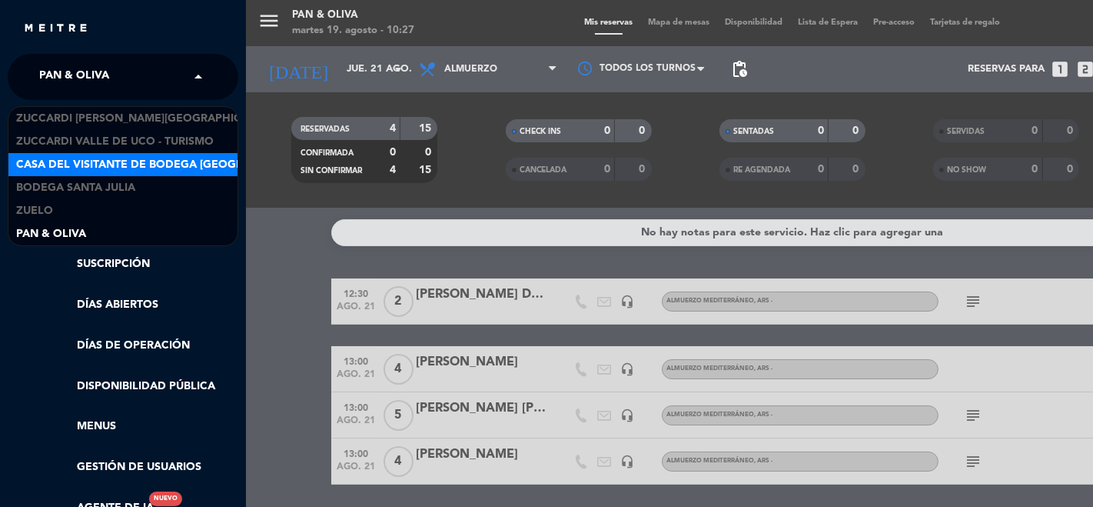
click at [136, 162] on span "Casa del Visitante de Bodega [GEOGRAPHIC_DATA][PERSON_NAME]" at bounding box center [209, 165] width 387 height 18
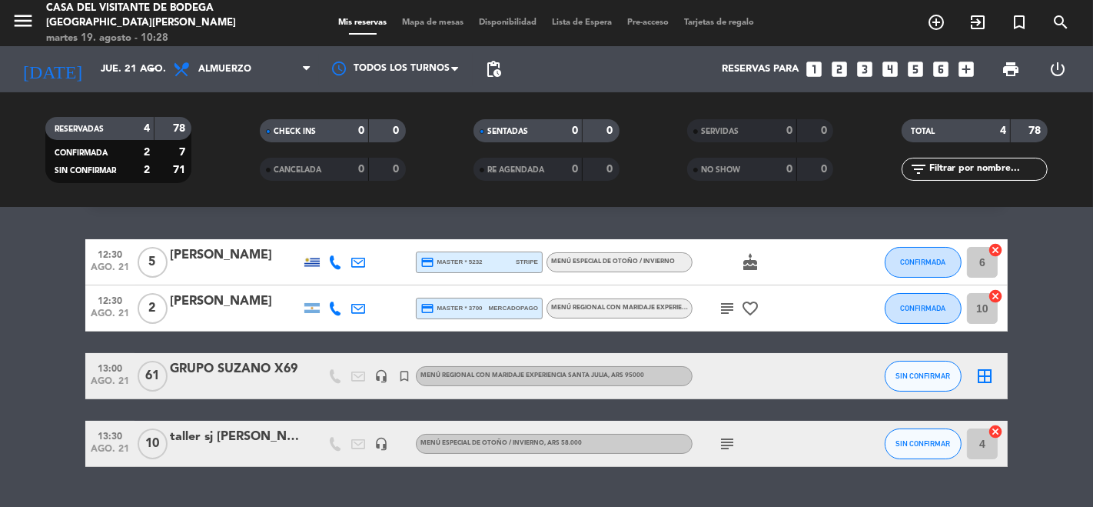
scroll to position [75, 0]
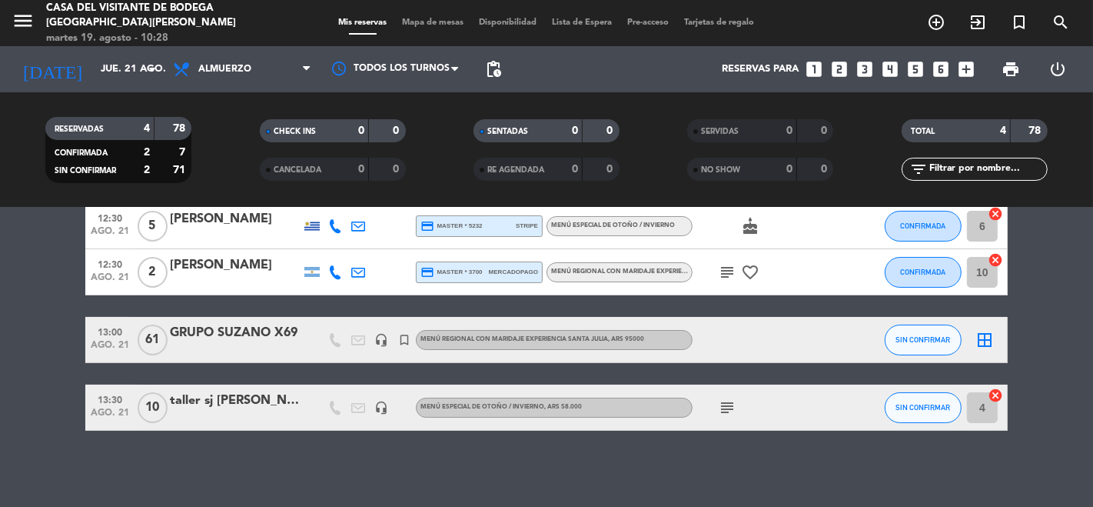
click at [729, 405] on icon "subject" at bounding box center [727, 407] width 18 height 18
click at [905, 467] on div "No hay notas para este servicio. Haz clic para agregar una 12:30 [DATE] 5 [PERS…" at bounding box center [546, 357] width 1093 height 299
click at [907, 467] on div "No hay notas para este servicio. Haz clic para agregar una 12:30 [DATE] 5 [PERS…" at bounding box center [546, 357] width 1093 height 299
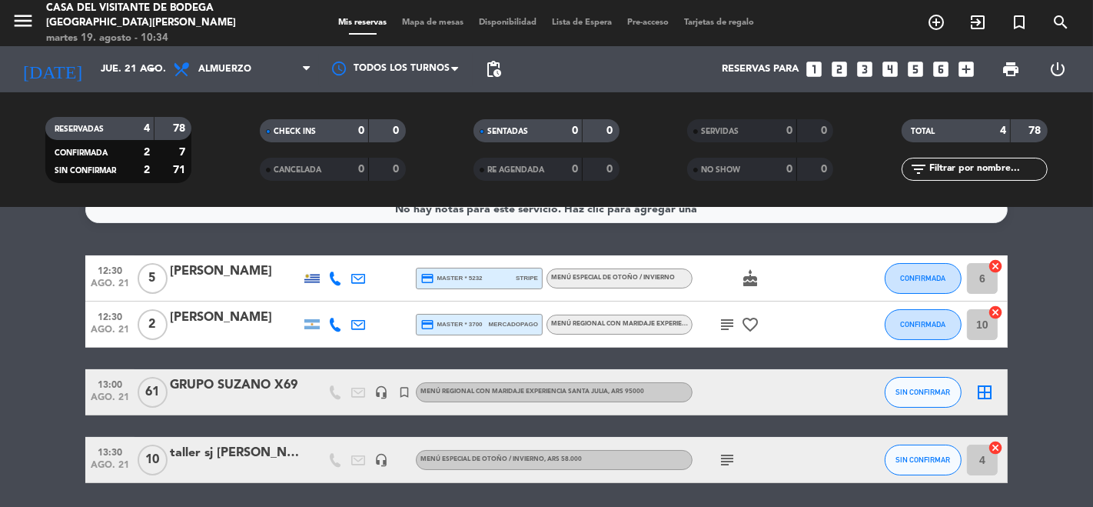
scroll to position [0, 0]
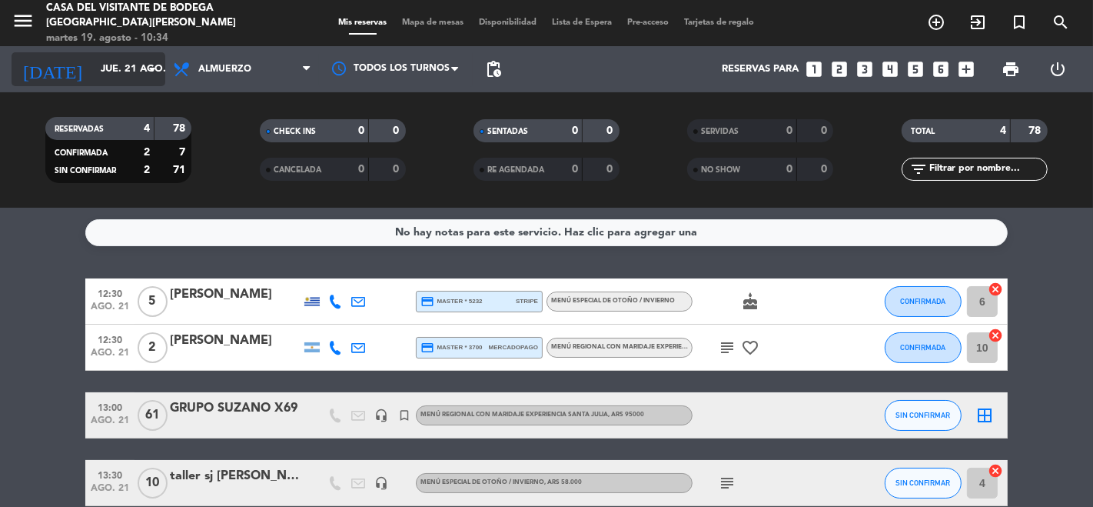
click at [103, 70] on input "jue. 21 ago." at bounding box center [160, 69] width 134 height 28
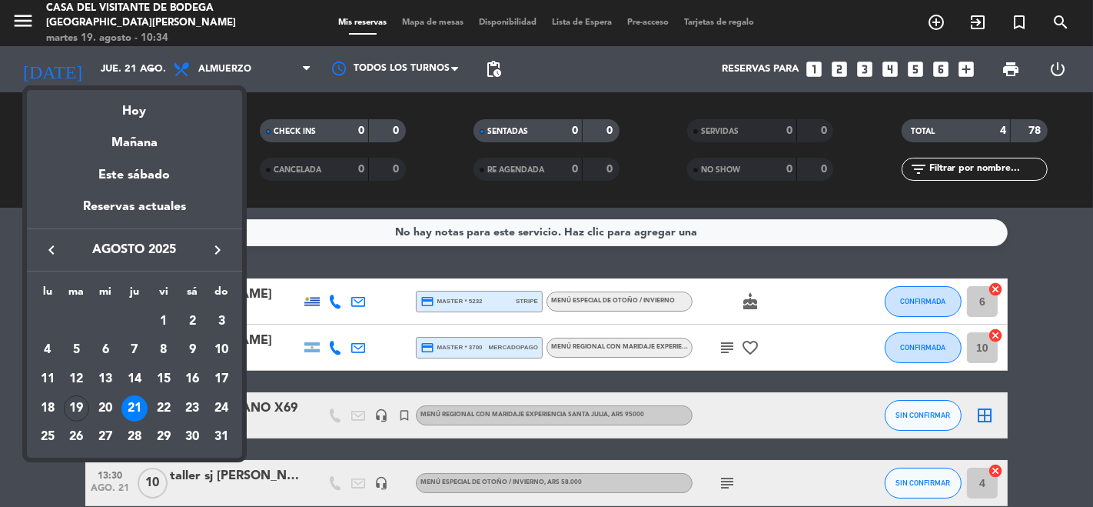
click at [131, 411] on div "21" at bounding box center [134, 408] width 26 height 26
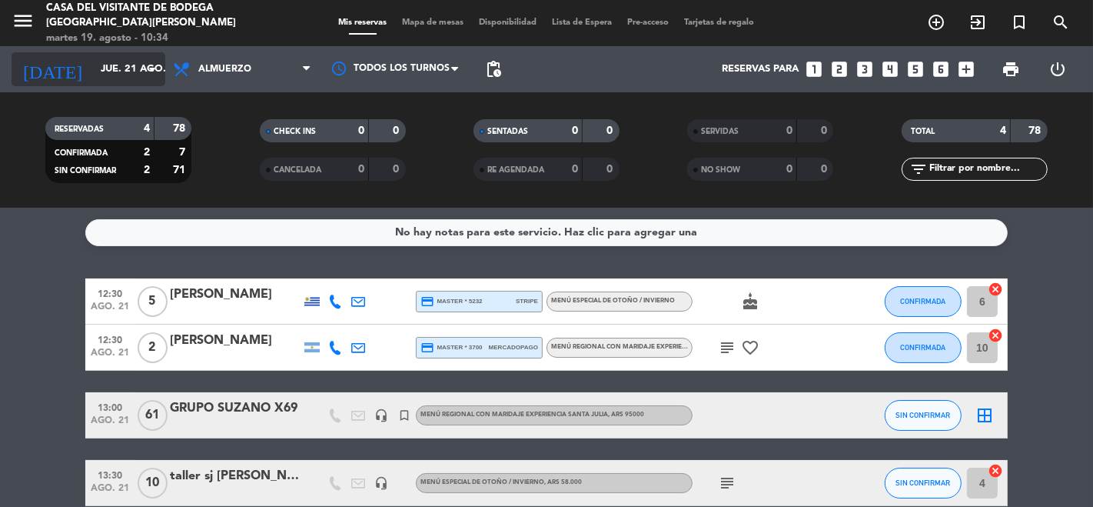
click at [107, 71] on input "jue. 21 ago." at bounding box center [160, 69] width 134 height 28
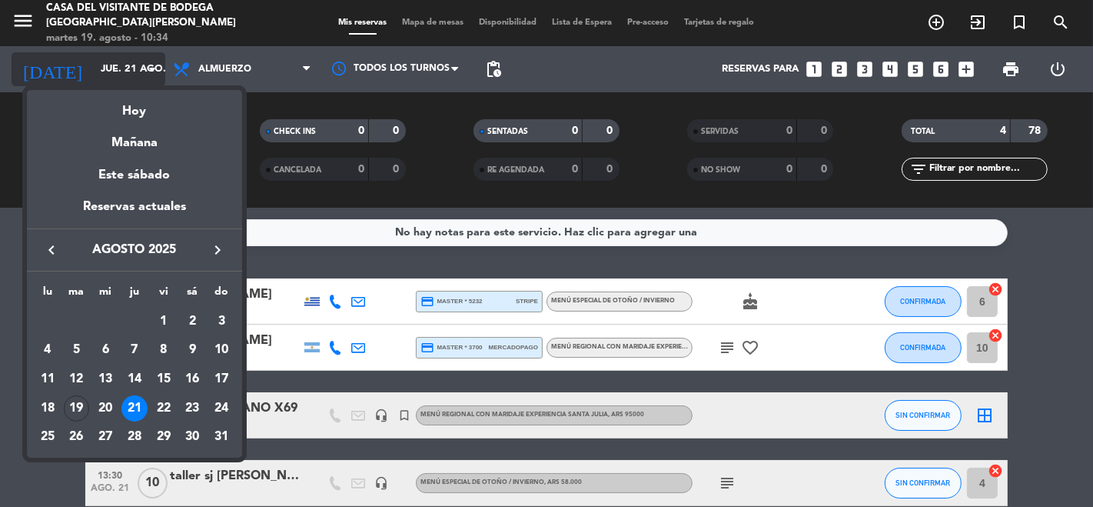
click at [107, 71] on div at bounding box center [546, 253] width 1093 height 507
